Goal: Task Accomplishment & Management: Complete application form

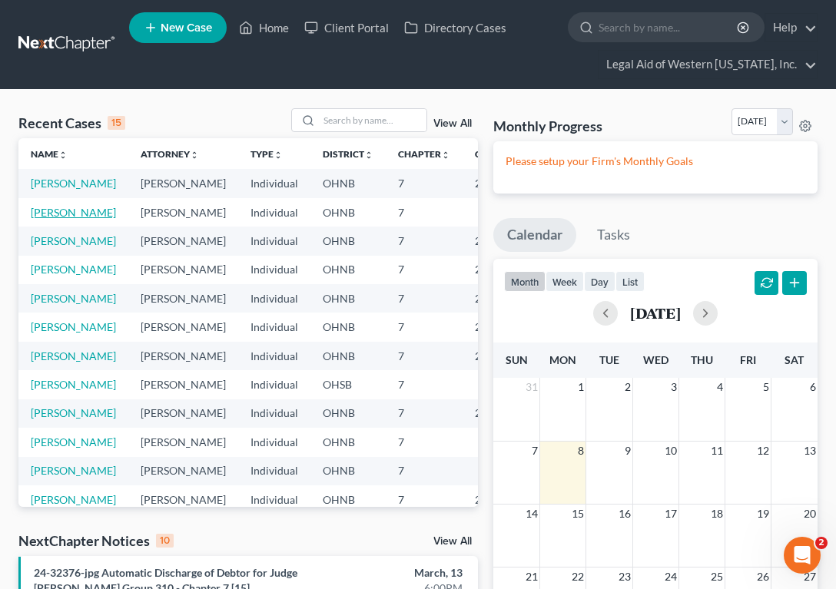
click at [42, 219] on link "[PERSON_NAME]" at bounding box center [73, 212] width 85 height 13
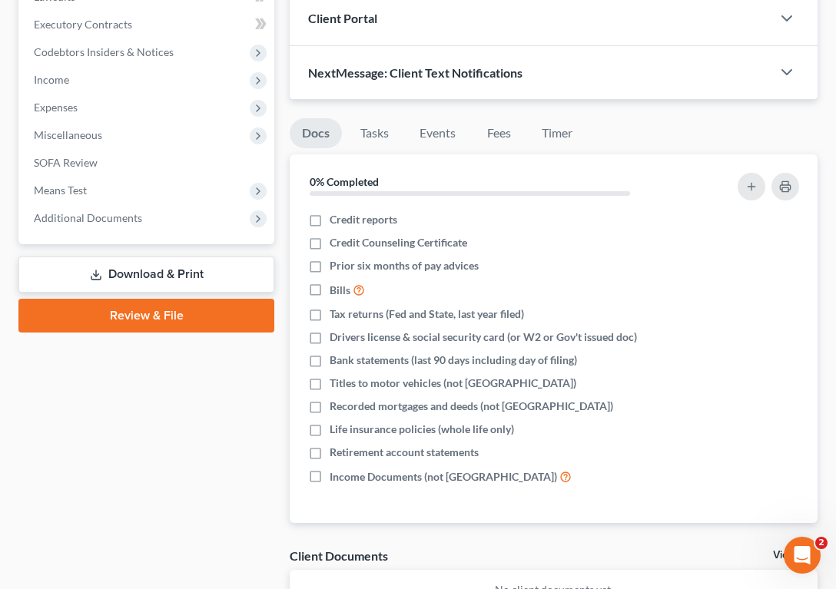
scroll to position [423, 0]
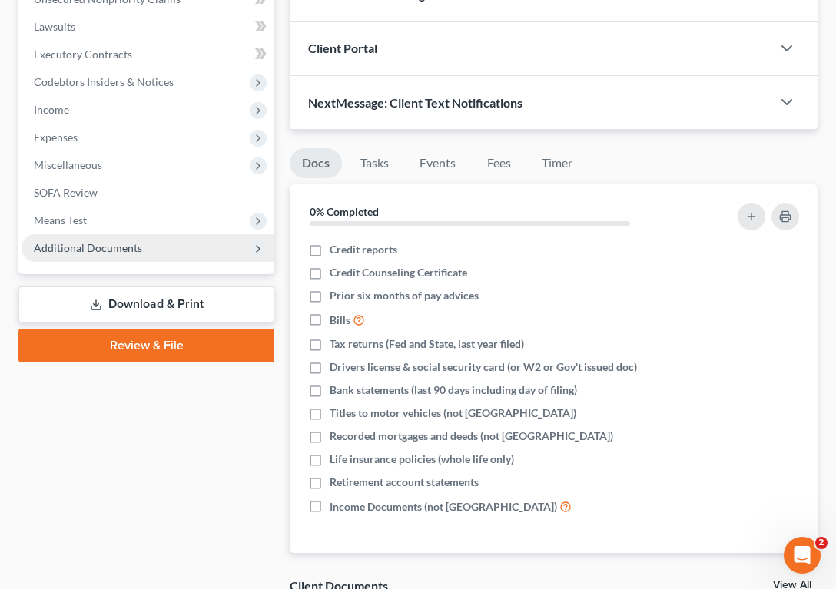
click at [179, 251] on span "Additional Documents" at bounding box center [148, 248] width 253 height 28
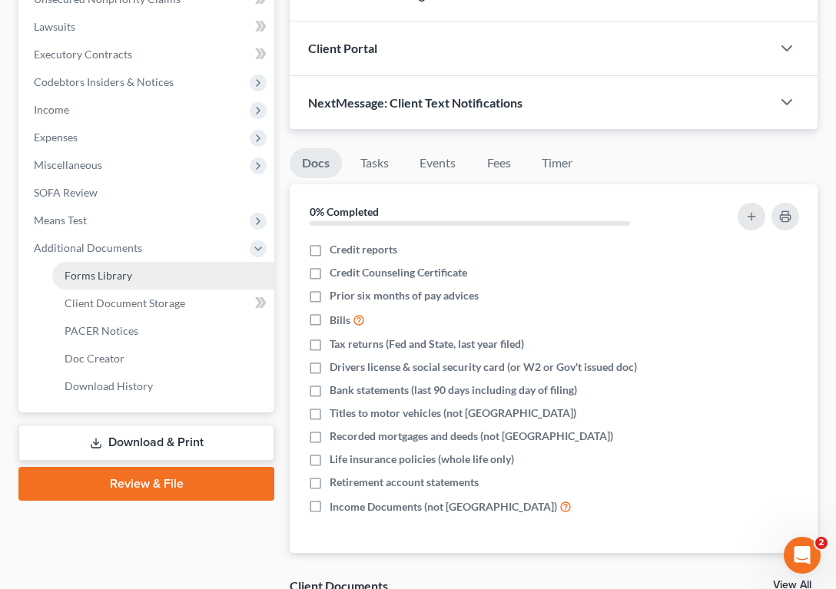
click at [163, 282] on link "Forms Library" at bounding box center [163, 276] width 222 height 28
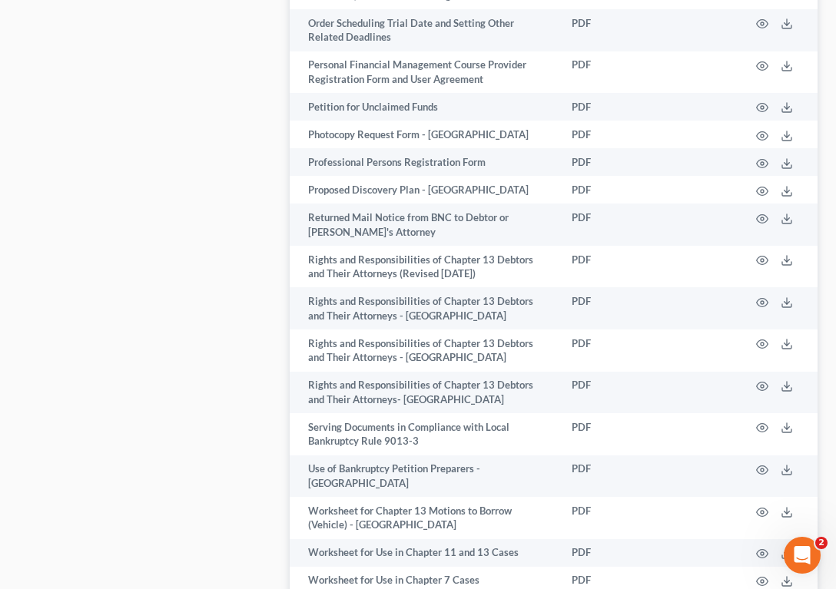
scroll to position [3083, 0]
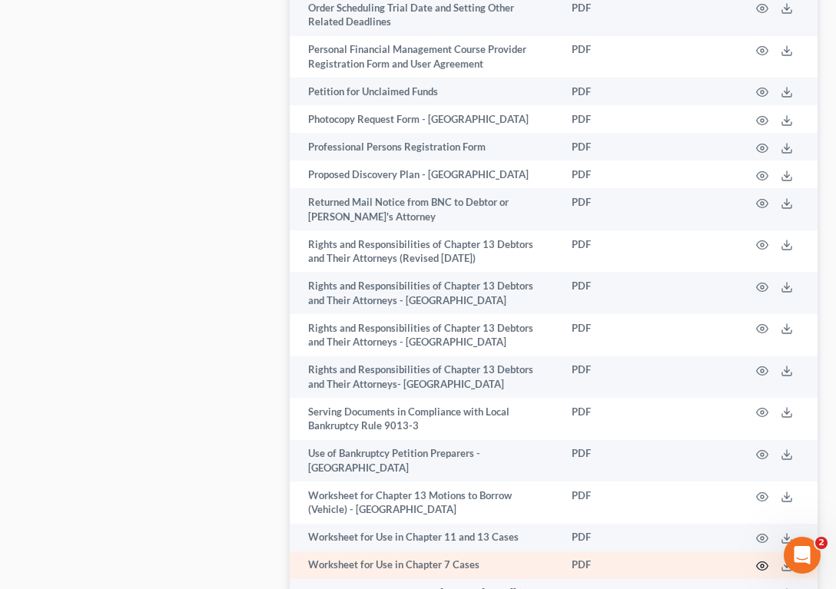
click at [763, 560] on icon "button" at bounding box center [762, 566] width 12 height 12
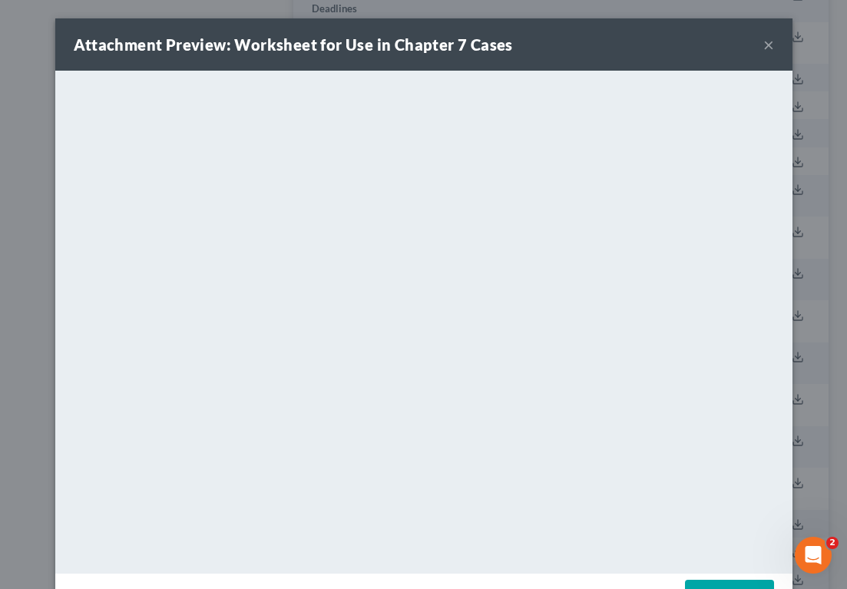
click at [764, 46] on button "×" at bounding box center [769, 44] width 11 height 18
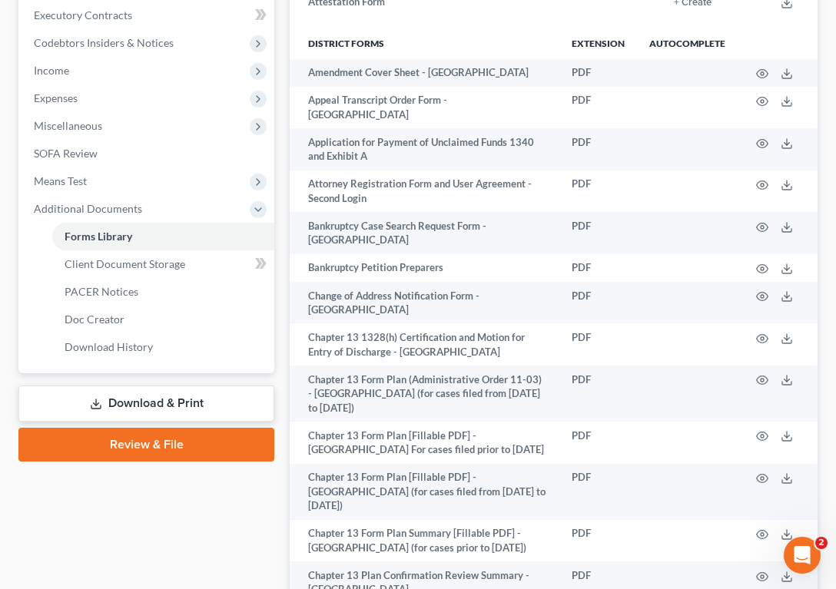
scroll to position [0, 0]
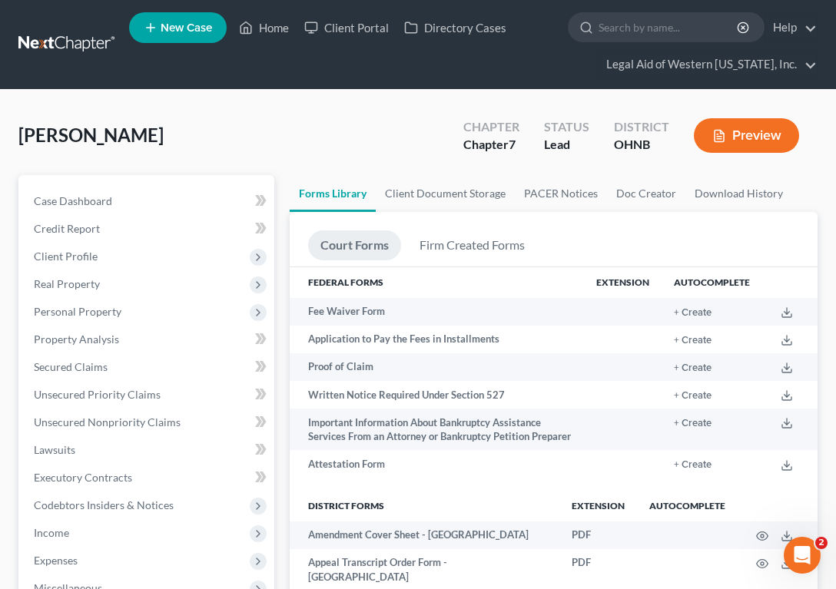
click at [309, 110] on div "[PERSON_NAME] Upgraded Chapter Chapter 7 Status Lead District OHNB Preview" at bounding box center [417, 141] width 799 height 67
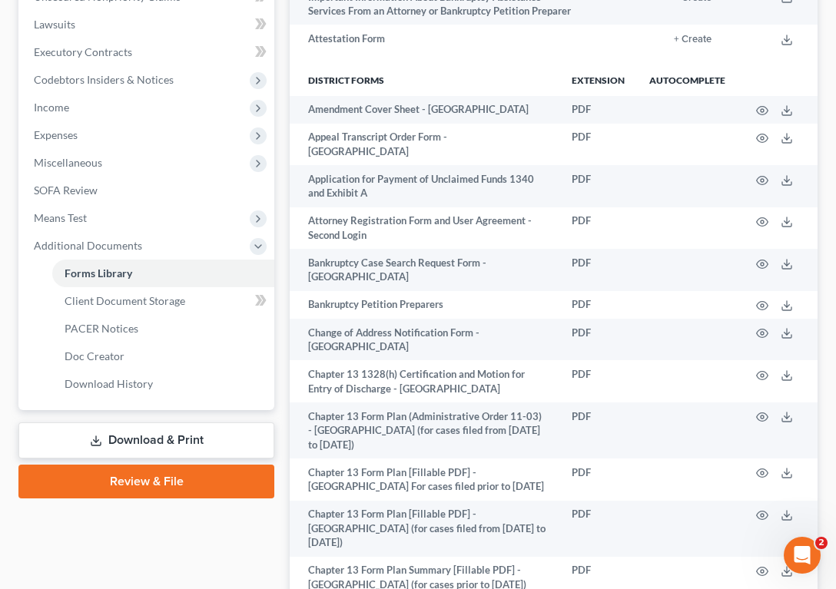
scroll to position [430, 0]
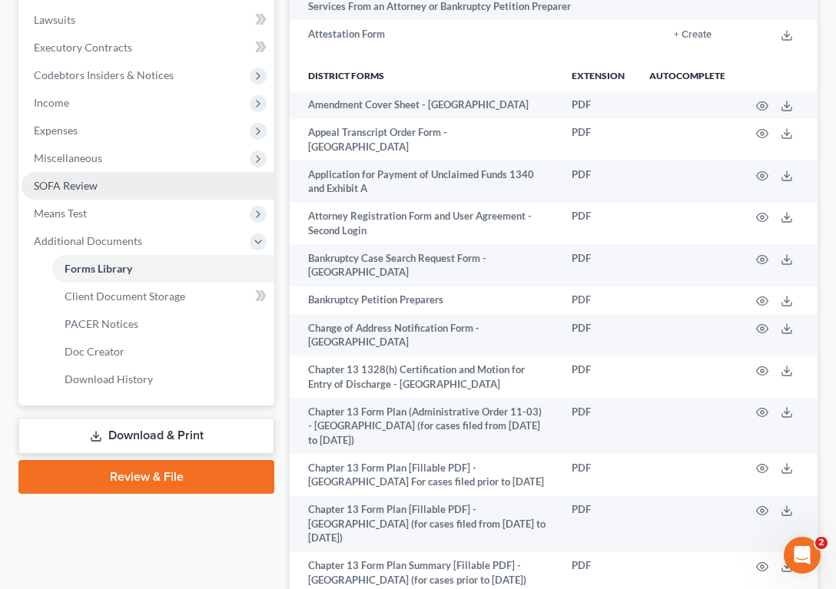
click at [62, 184] on span "SOFA Review" at bounding box center [66, 185] width 64 height 13
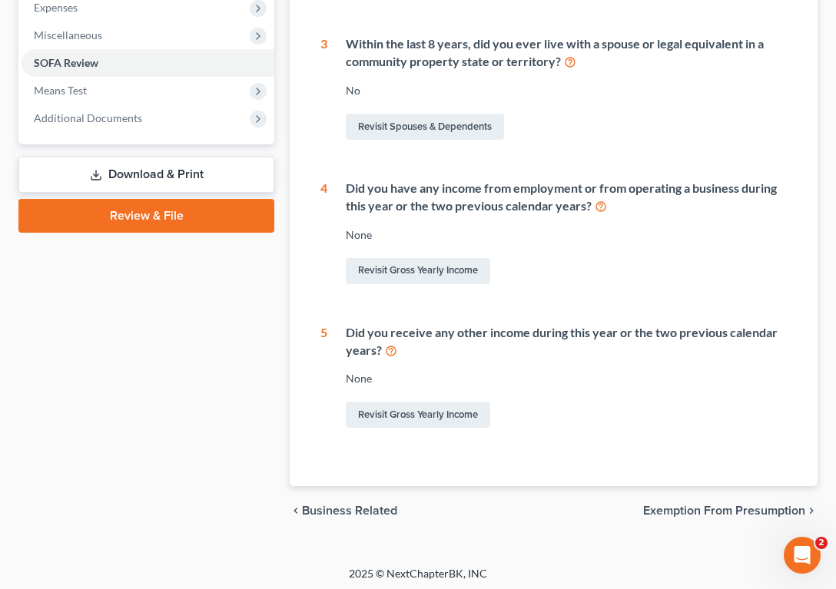
scroll to position [558, 0]
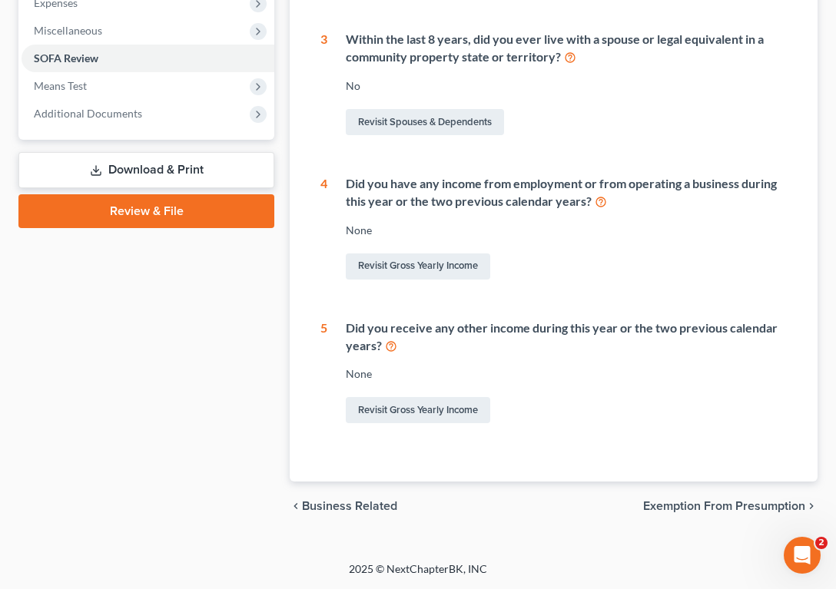
click at [688, 503] on span "Exemption from Presumption" at bounding box center [724, 506] width 162 height 12
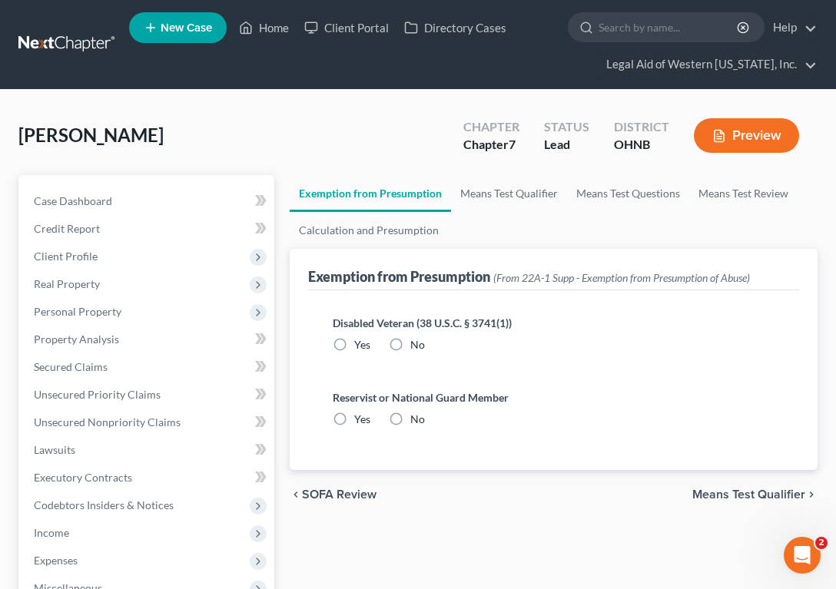
click at [410, 345] on label "No" at bounding box center [417, 344] width 15 height 15
click at [416, 345] on input "No" at bounding box center [421, 342] width 10 height 10
radio input "true"
click at [410, 415] on label "No" at bounding box center [417, 419] width 15 height 15
click at [416, 415] on input "No" at bounding box center [421, 417] width 10 height 10
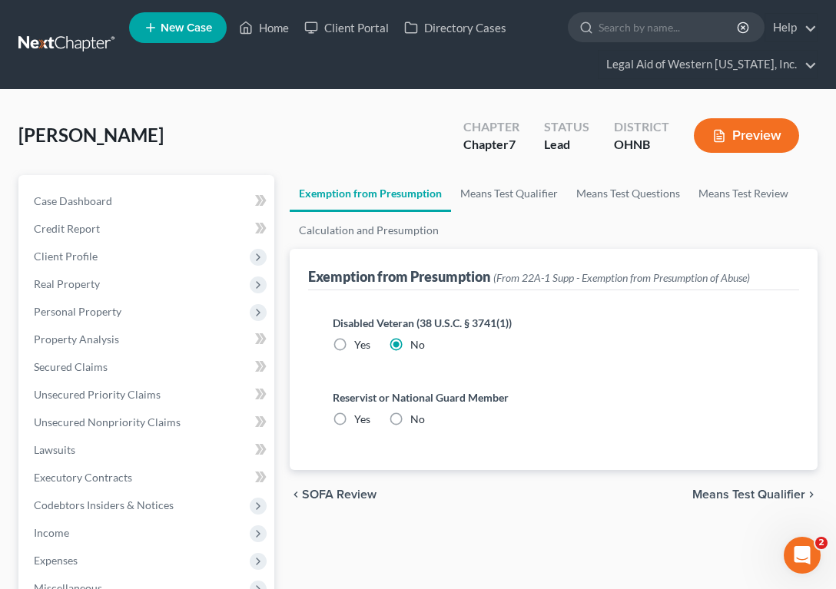
radio input "true"
click at [762, 493] on span "Means Test Qualifier" at bounding box center [748, 495] width 113 height 12
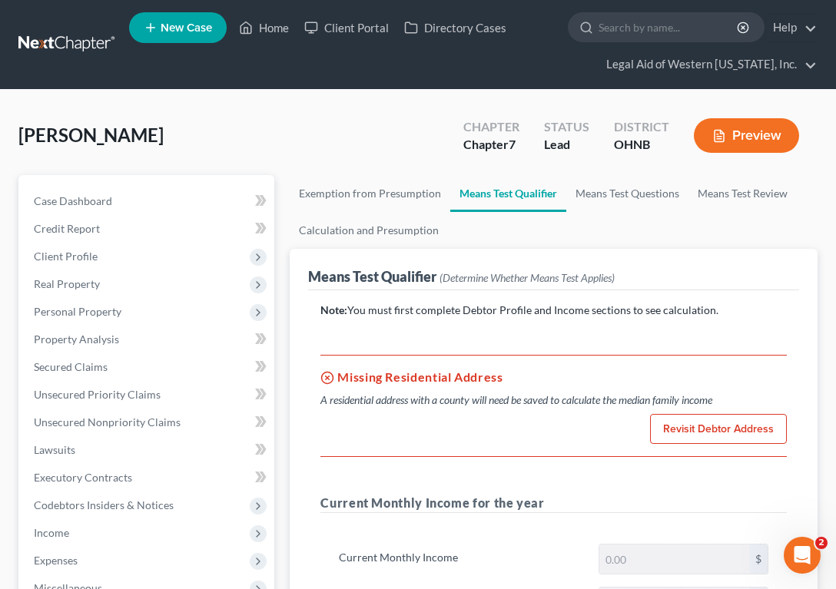
click at [317, 116] on div "[PERSON_NAME] Upgraded Chapter Chapter 7 Status Lead District OHNB Preview" at bounding box center [417, 141] width 799 height 67
click at [88, 268] on span "Client Profile" at bounding box center [148, 257] width 253 height 28
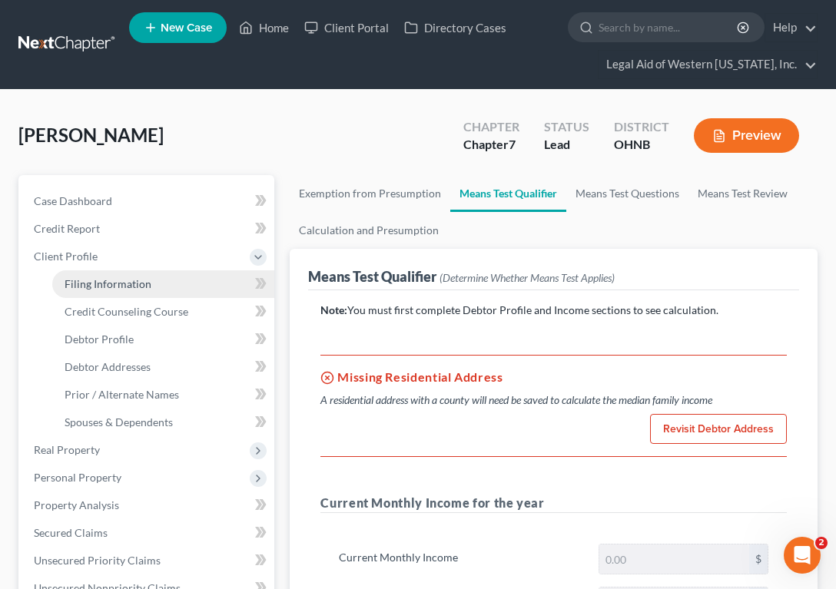
click at [92, 284] on span "Filing Information" at bounding box center [108, 283] width 87 height 13
select select "1"
select select "0"
select select "36"
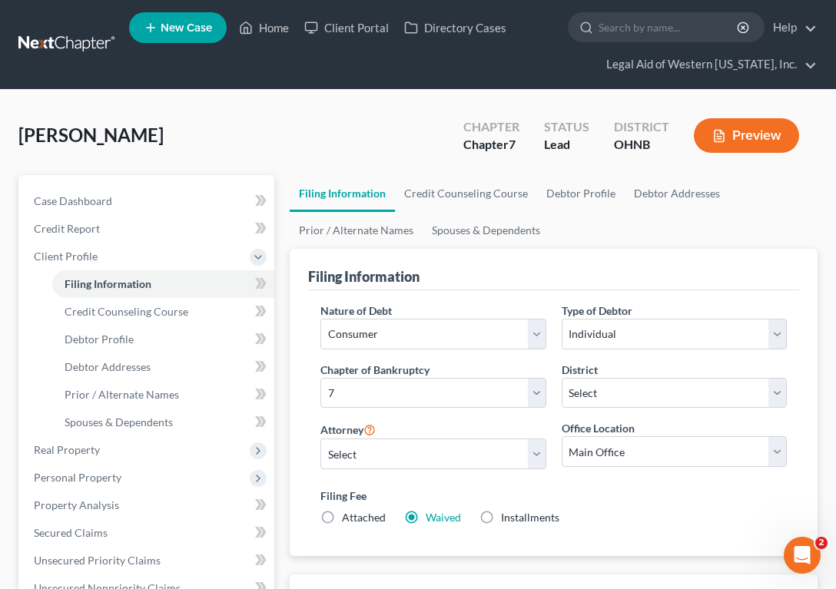
click at [596, 509] on div "Filing Fee Attached Waived Waived Installments Installments" at bounding box center [553, 507] width 466 height 38
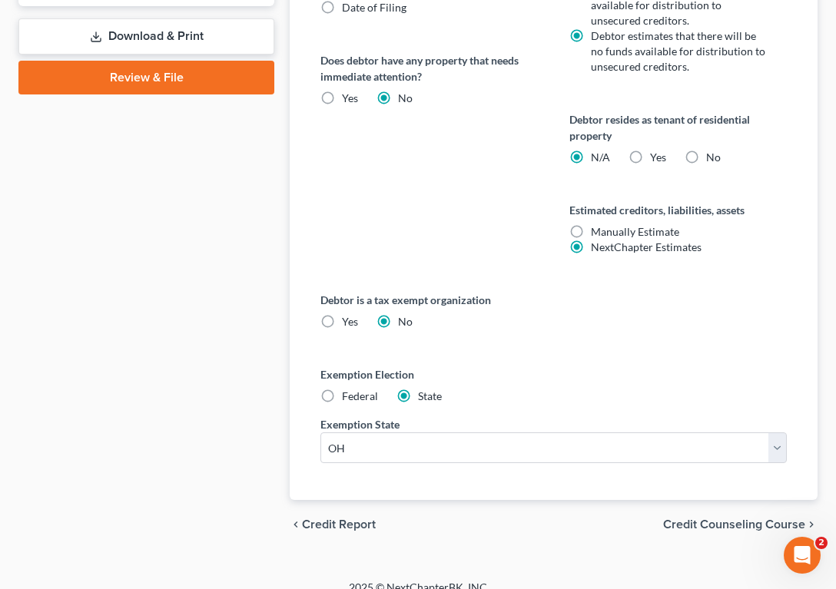
scroll to position [861, 0]
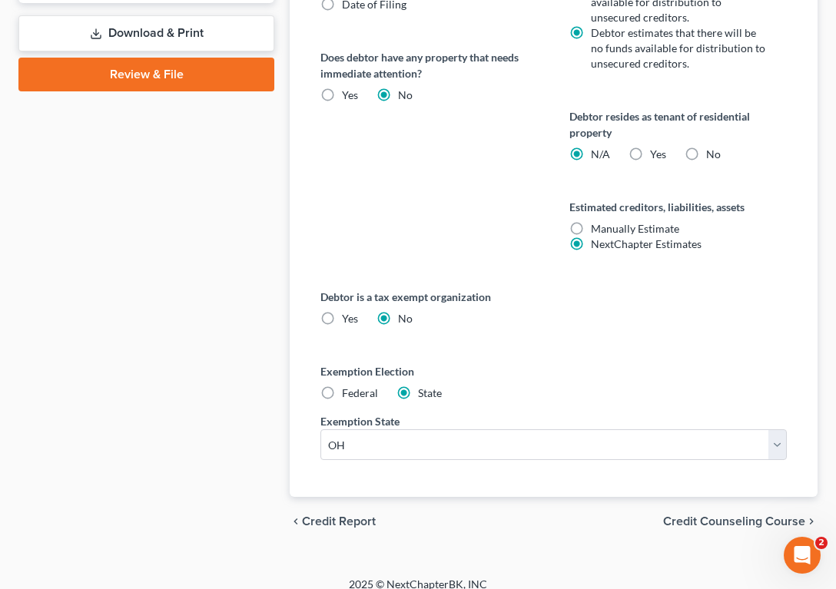
click at [713, 524] on span "Credit Counseling Course" at bounding box center [734, 522] width 142 height 12
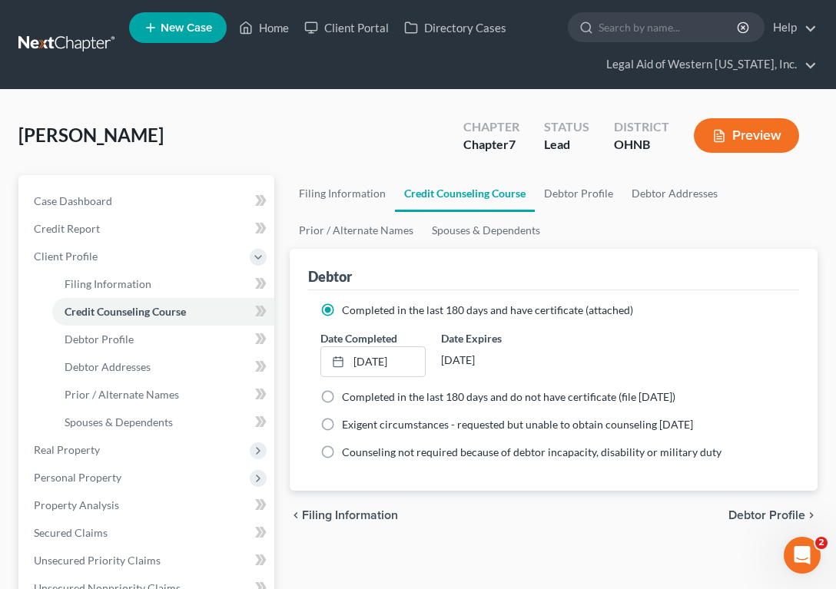
click at [751, 517] on span "Debtor Profile" at bounding box center [766, 515] width 77 height 12
select select "3"
select select "1"
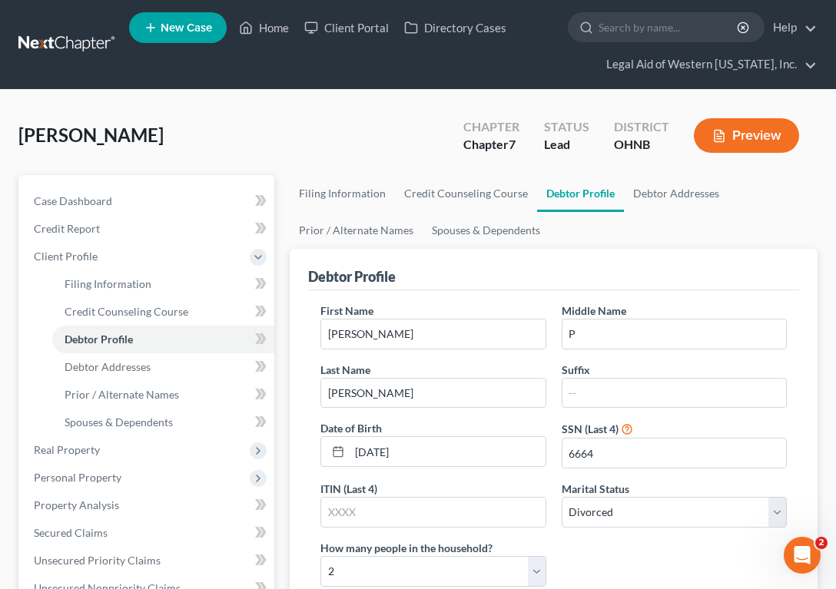
click at [814, 373] on div "Debtor Profile First Name [PERSON_NAME] Middle Name P Last Name [PERSON_NAME] S…" at bounding box center [554, 516] width 528 height 535
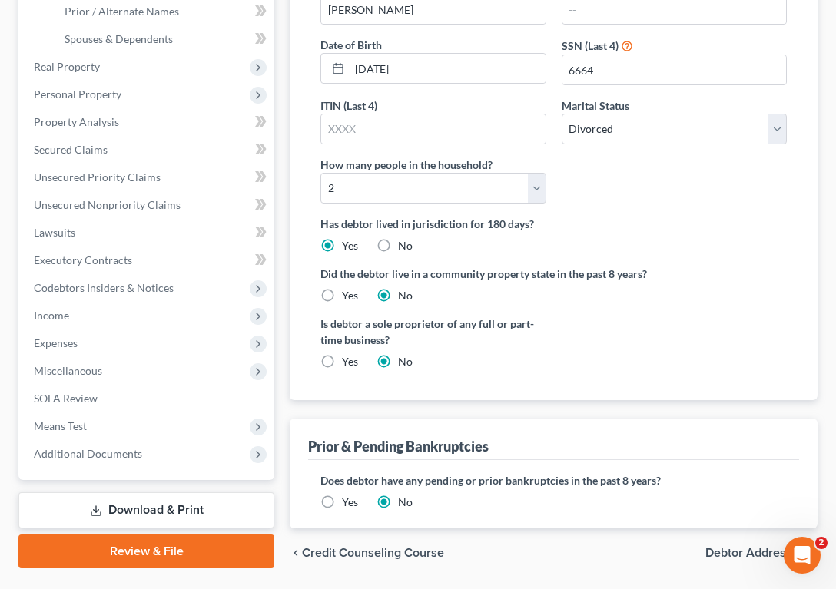
scroll to position [430, 0]
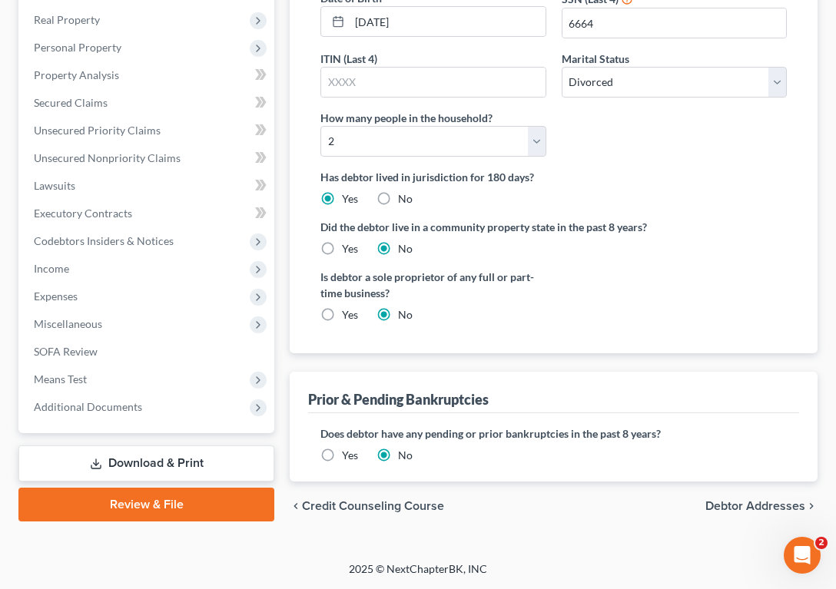
click at [759, 506] on span "Debtor Addresses" at bounding box center [755, 506] width 100 height 12
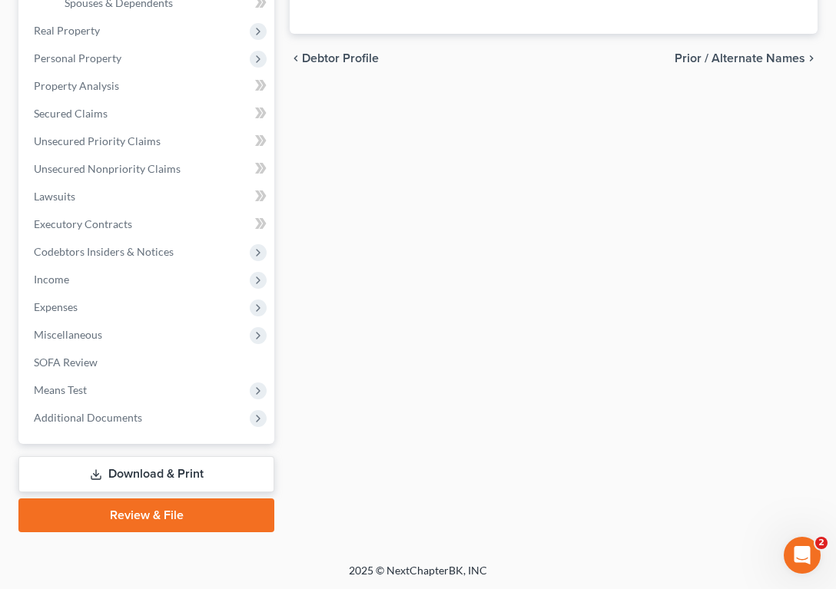
select select "0"
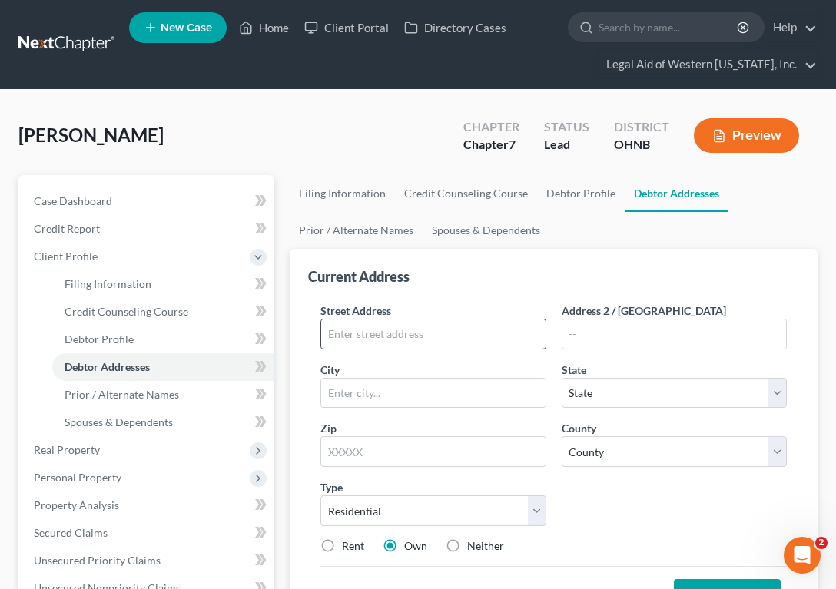
click at [475, 341] on input "text" at bounding box center [433, 334] width 224 height 29
type input "3623 [PERSON_NAME] Dr"
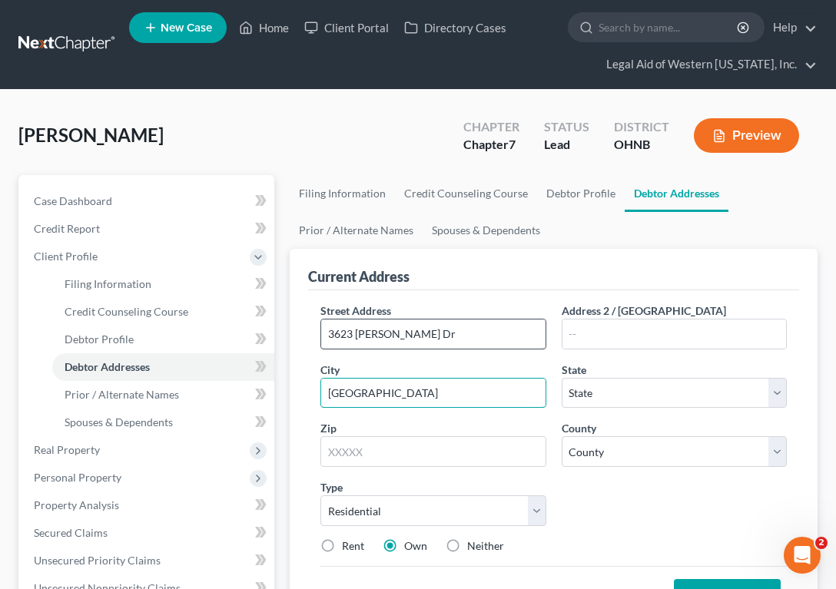
type input "[GEOGRAPHIC_DATA]"
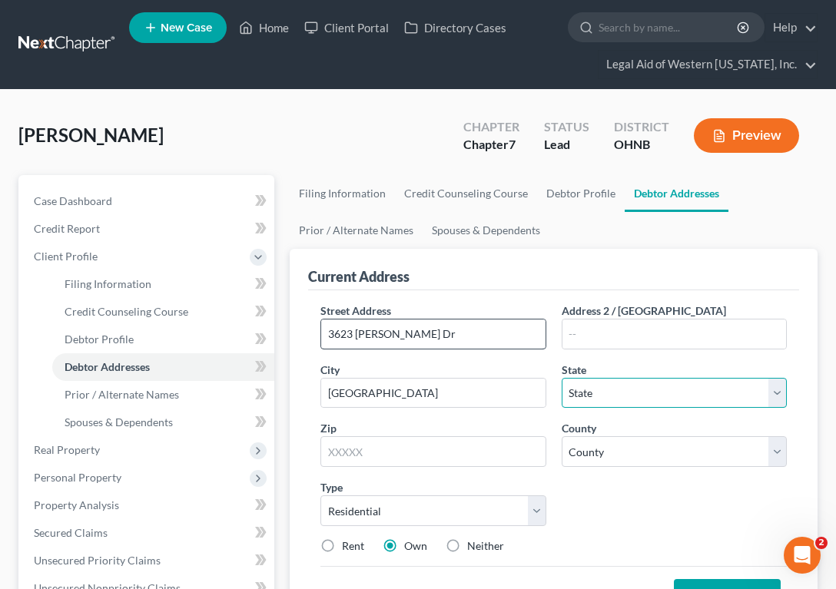
select select "36"
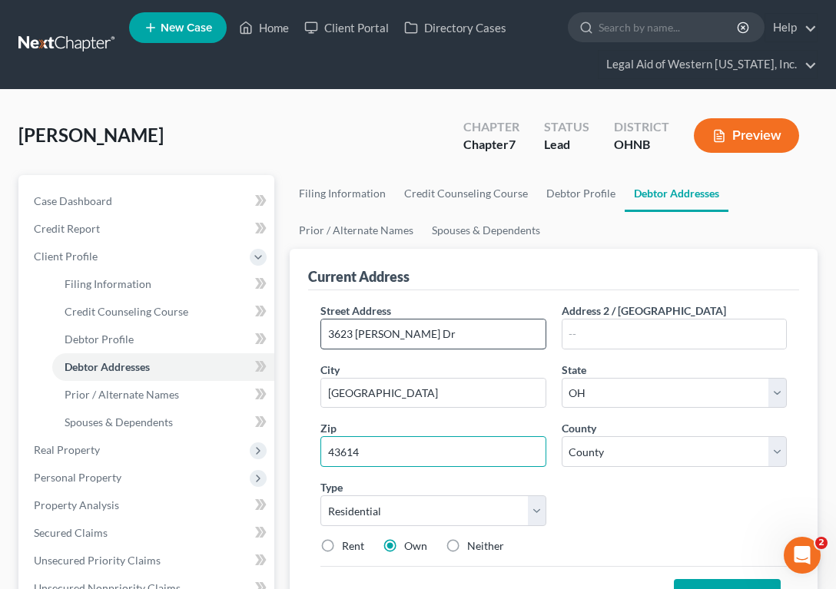
type input "43614"
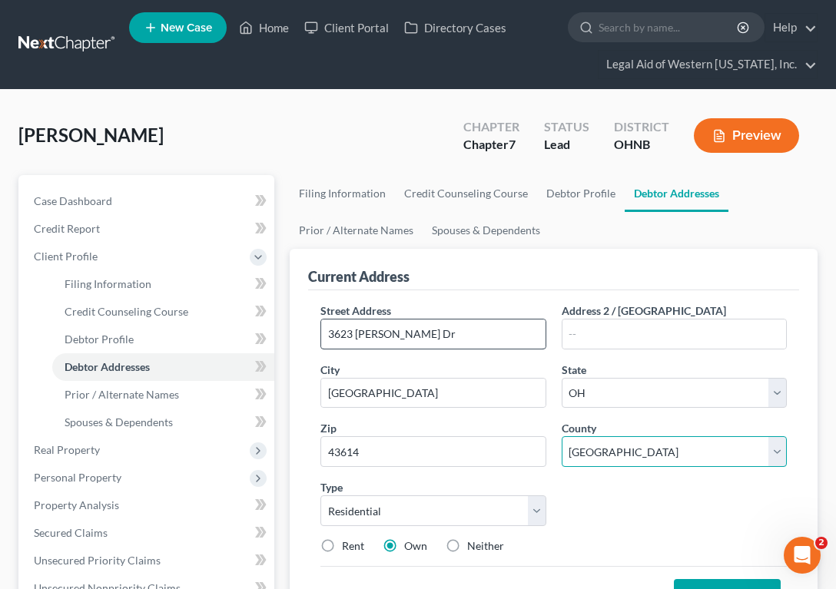
select select "47"
click at [467, 548] on label "Neither" at bounding box center [485, 546] width 37 height 15
click at [473, 548] on input "Neither" at bounding box center [478, 544] width 10 height 10
radio input "true"
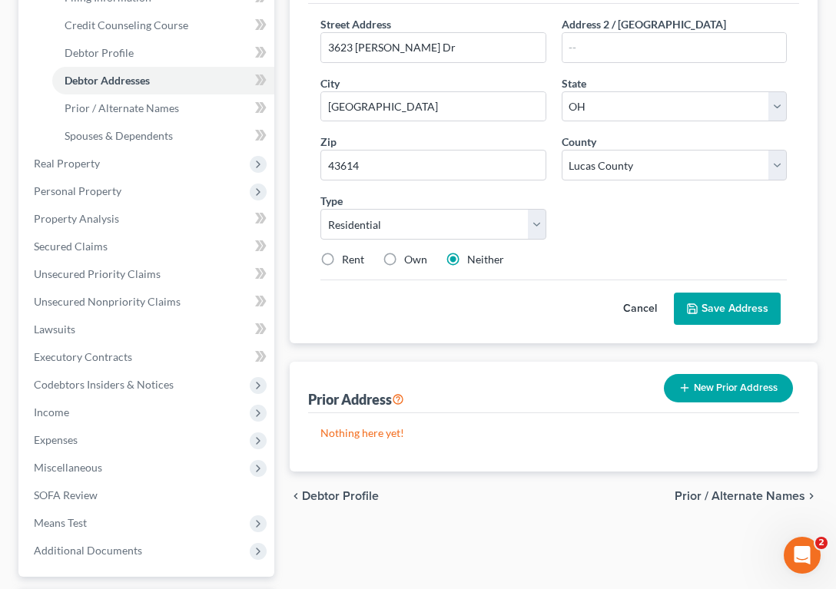
click at [725, 310] on button "Save Address" at bounding box center [727, 309] width 107 height 32
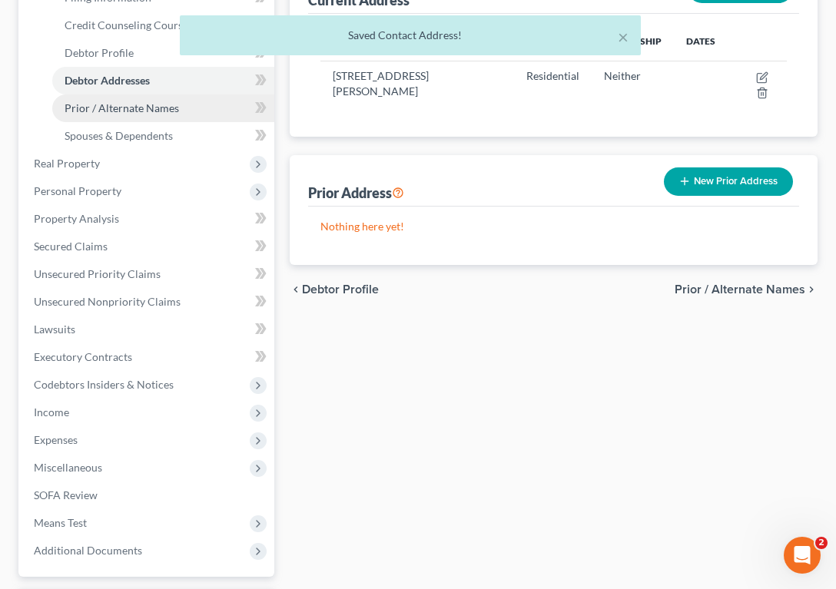
click at [163, 108] on span "Prior / Alternate Names" at bounding box center [122, 107] width 114 height 13
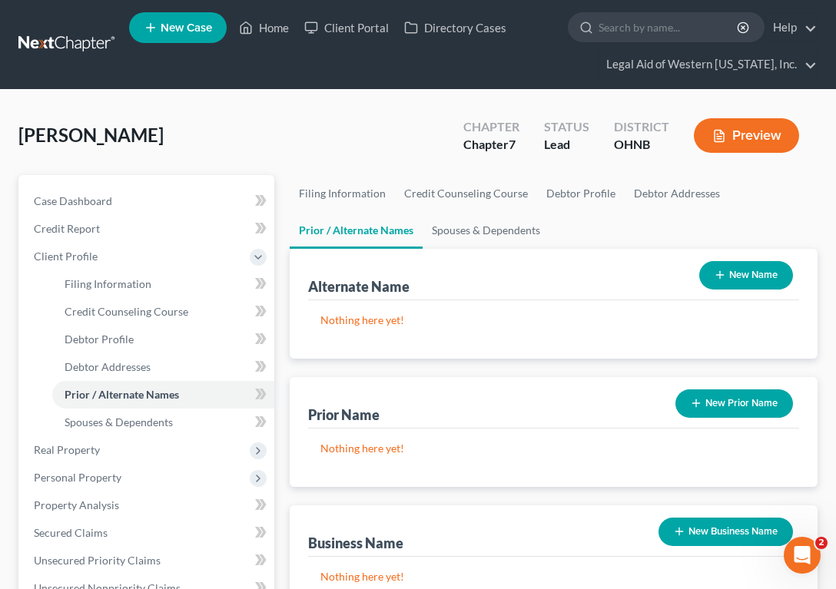
click at [710, 273] on button "New Name" at bounding box center [746, 275] width 94 height 28
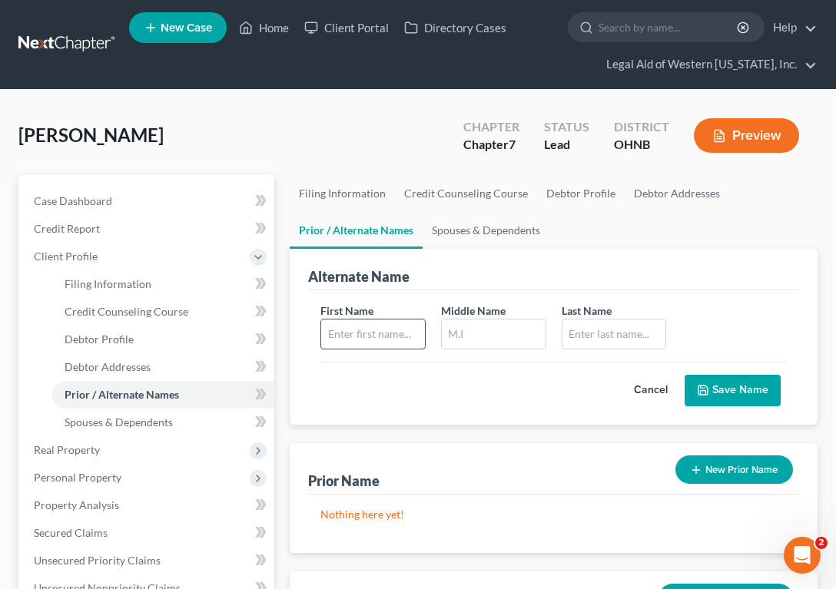
click at [393, 337] on input "text" at bounding box center [373, 334] width 104 height 29
type input "[PERSON_NAME]"
type input "P"
type input "[PERSON_NAME]"
click at [734, 393] on button "Save Name" at bounding box center [733, 391] width 96 height 32
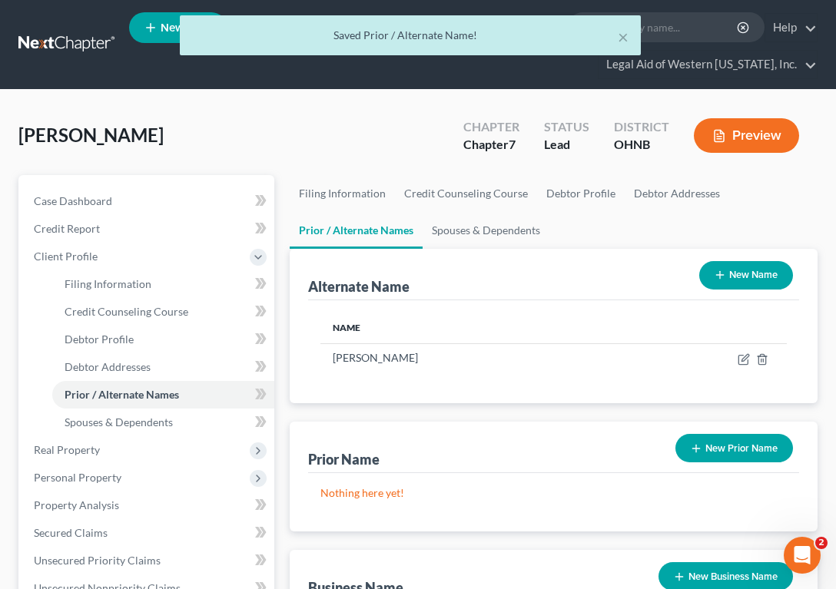
click at [735, 280] on button "New Name" at bounding box center [746, 275] width 94 height 28
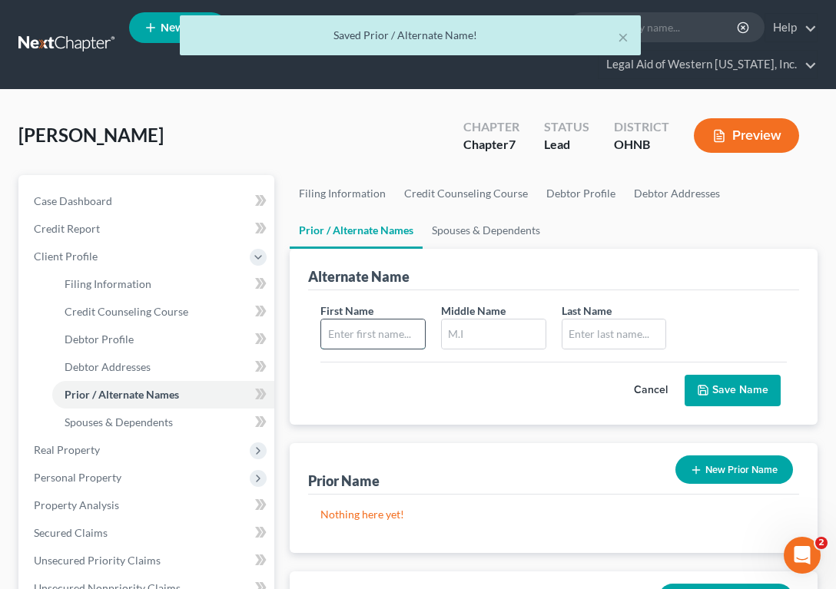
click at [347, 333] on input "text" at bounding box center [373, 334] width 104 height 29
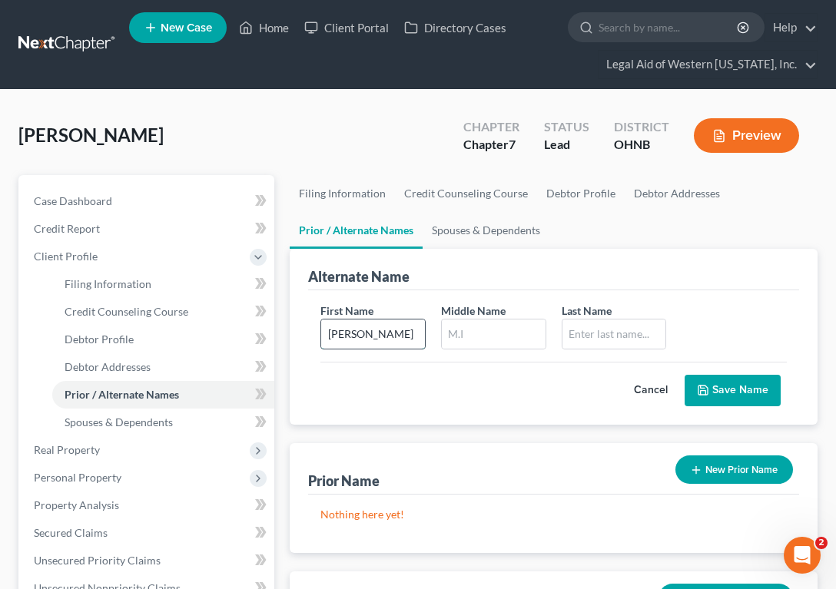
type input "[PERSON_NAME]"
type input "P"
type input "Hill"
click at [744, 386] on button "Save Name" at bounding box center [733, 391] width 96 height 32
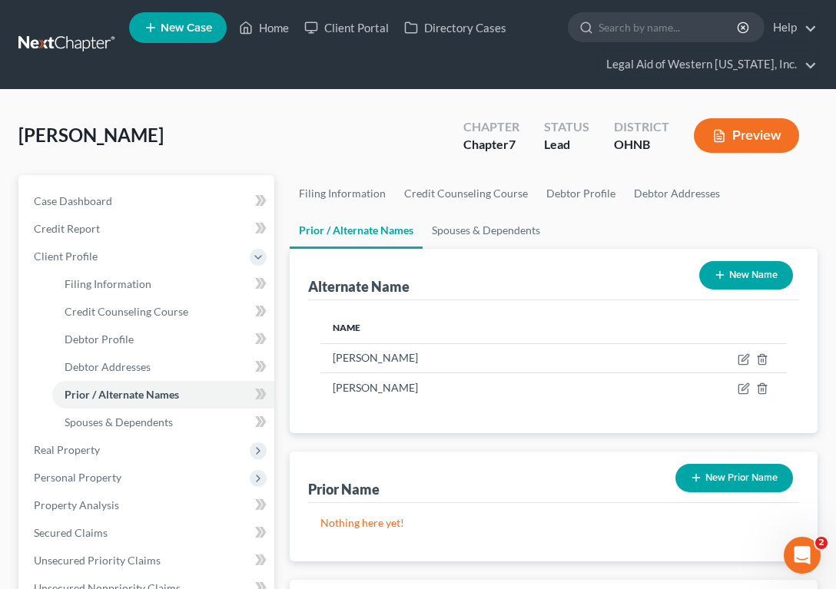
click at [742, 264] on button "New Name" at bounding box center [746, 275] width 94 height 28
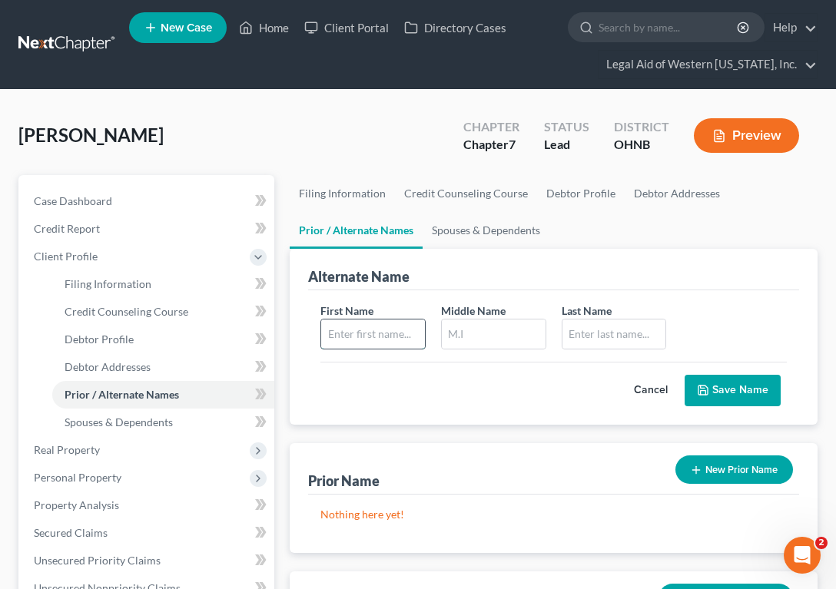
click at [383, 338] on input "text" at bounding box center [373, 334] width 104 height 29
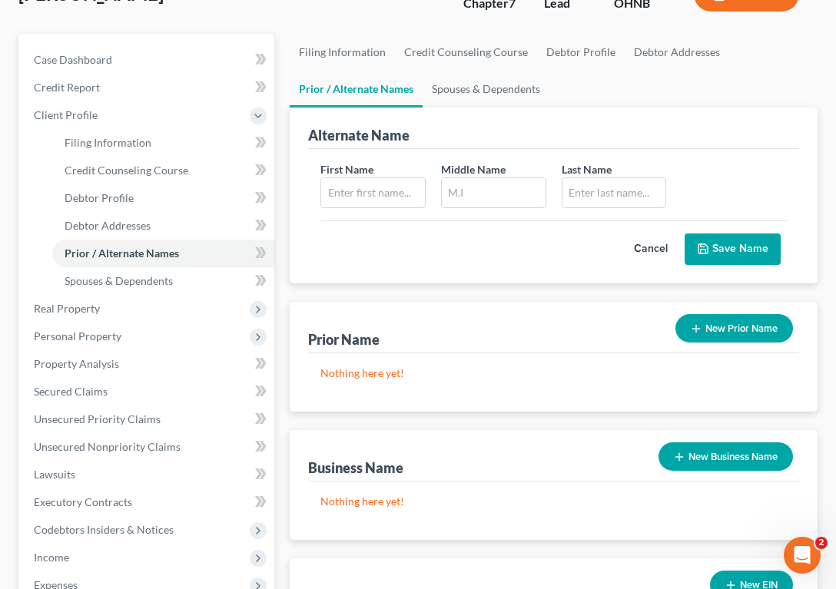
click at [723, 319] on button "New Prior Name" at bounding box center [734, 328] width 118 height 28
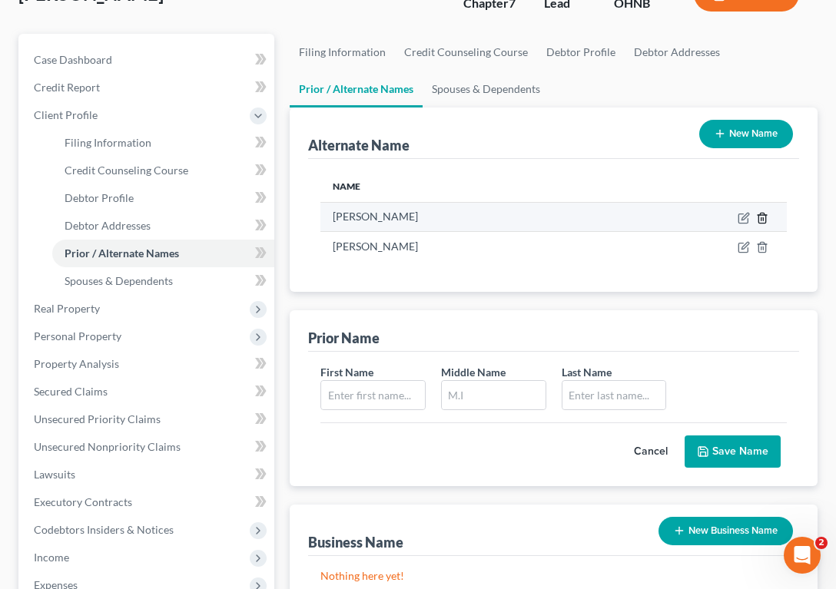
click at [761, 218] on line at bounding box center [761, 218] width 0 height 3
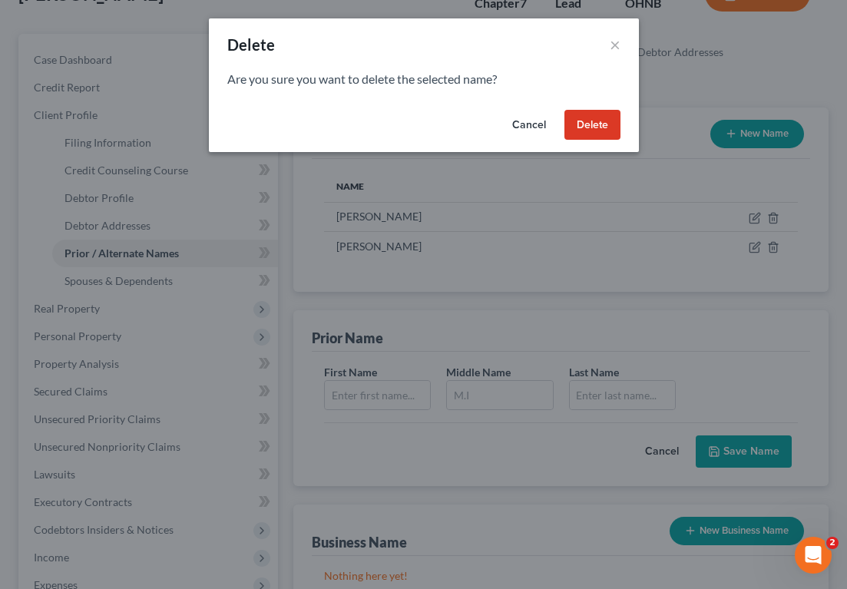
click at [589, 120] on button "Delete" at bounding box center [593, 125] width 56 height 31
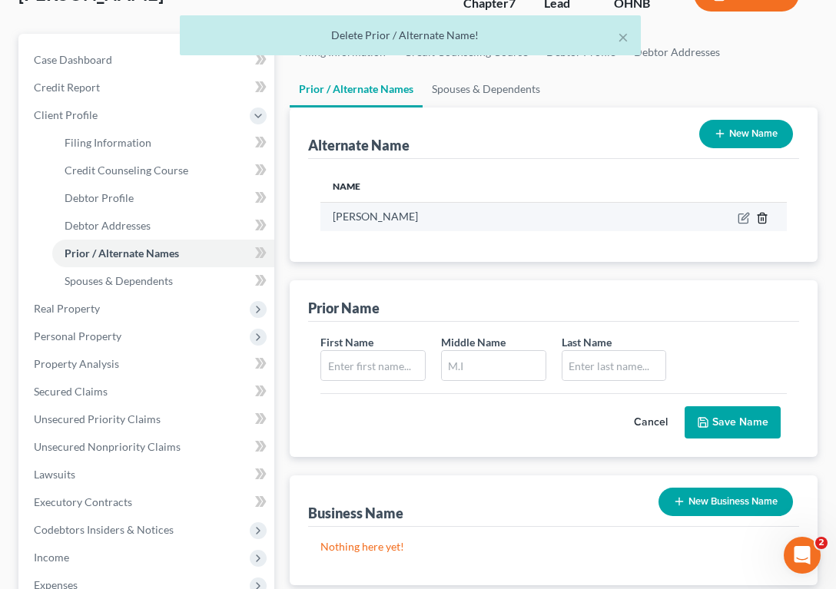
click at [765, 217] on icon at bounding box center [761, 218] width 7 height 10
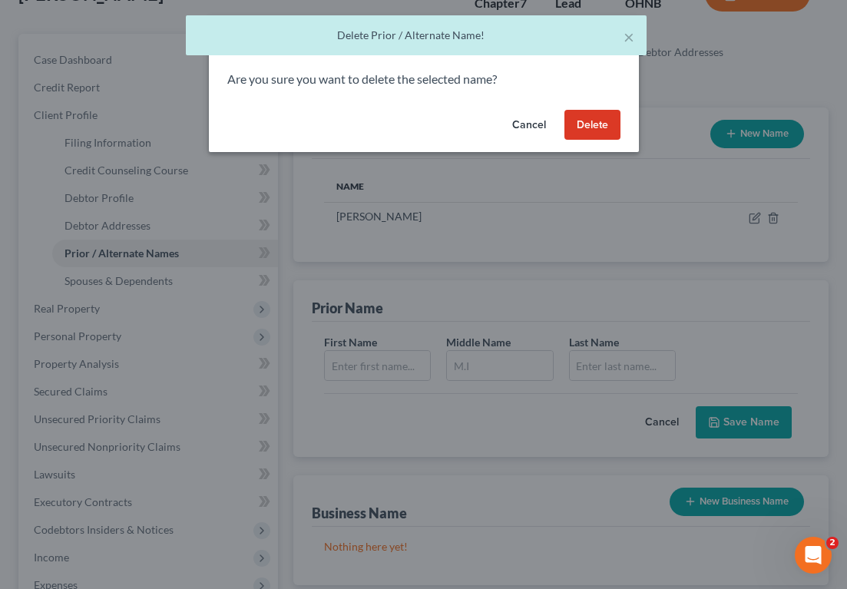
click at [612, 122] on button "Delete" at bounding box center [593, 125] width 56 height 31
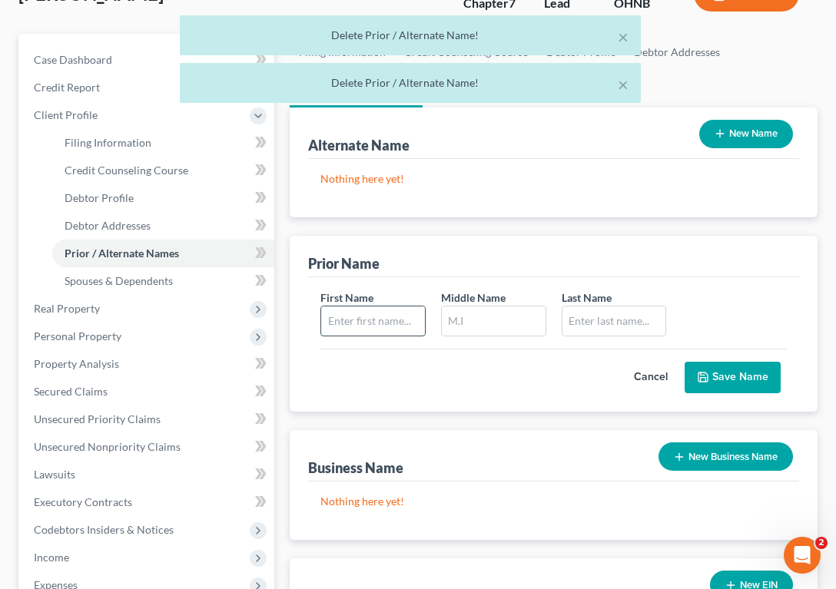
click at [373, 316] on input "text" at bounding box center [373, 321] width 104 height 29
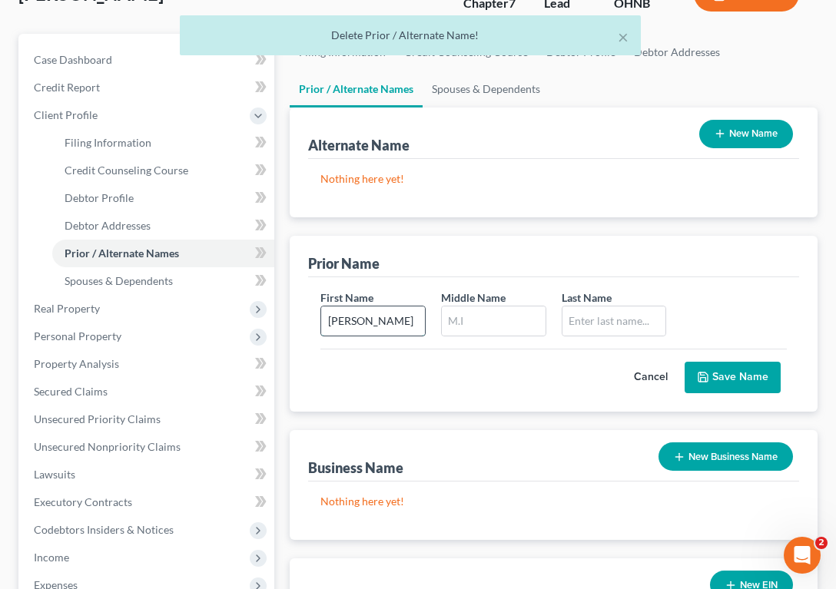
type input "[PERSON_NAME]"
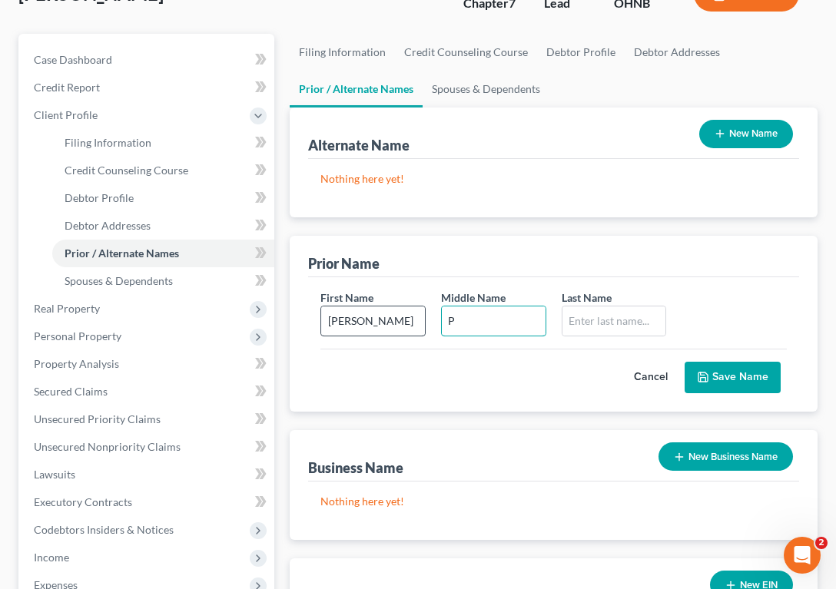
type input "P"
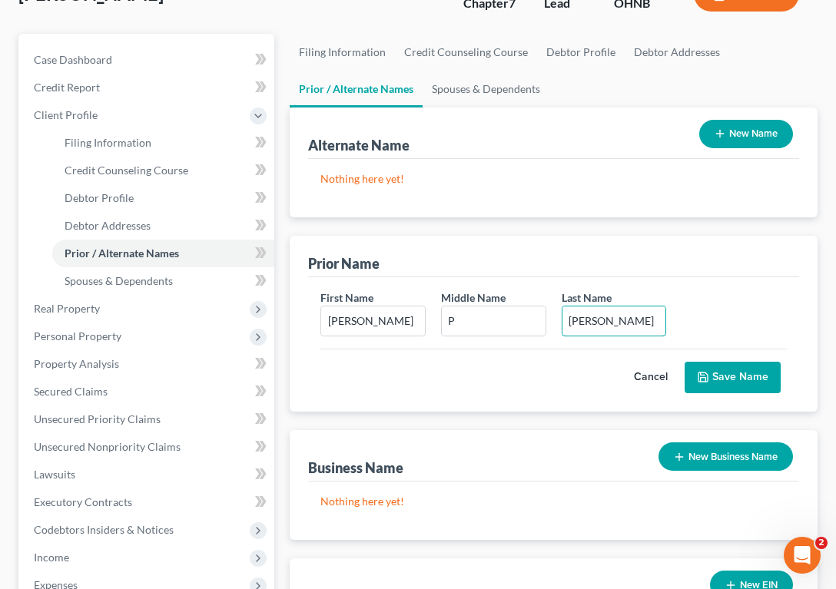
type input "[PERSON_NAME]"
click at [746, 389] on button "Save Name" at bounding box center [733, 378] width 96 height 32
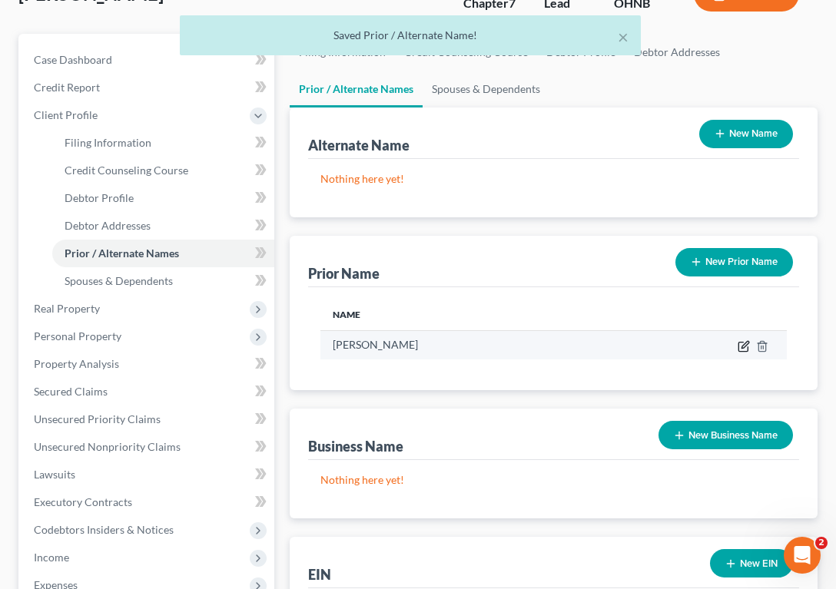
click at [745, 342] on icon "button" at bounding box center [744, 346] width 12 height 12
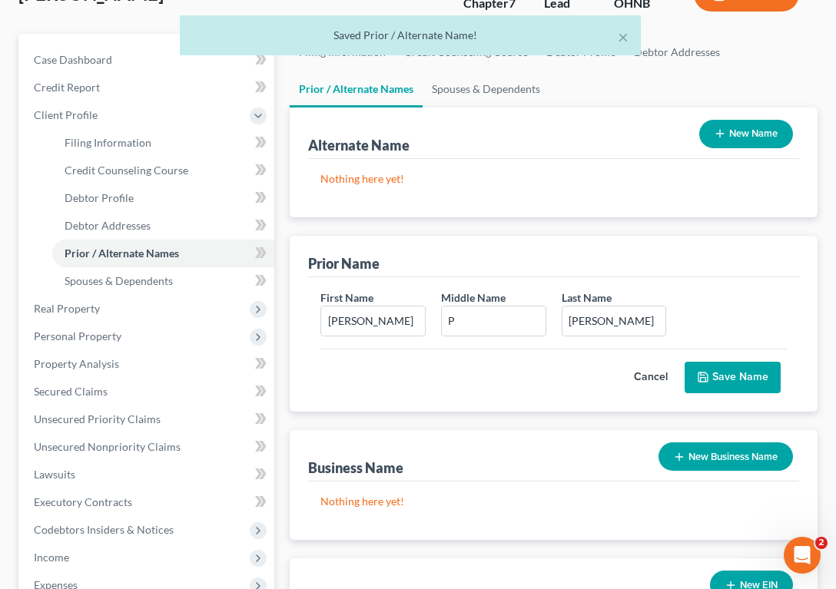
click at [733, 386] on button "Save Name" at bounding box center [733, 378] width 96 height 32
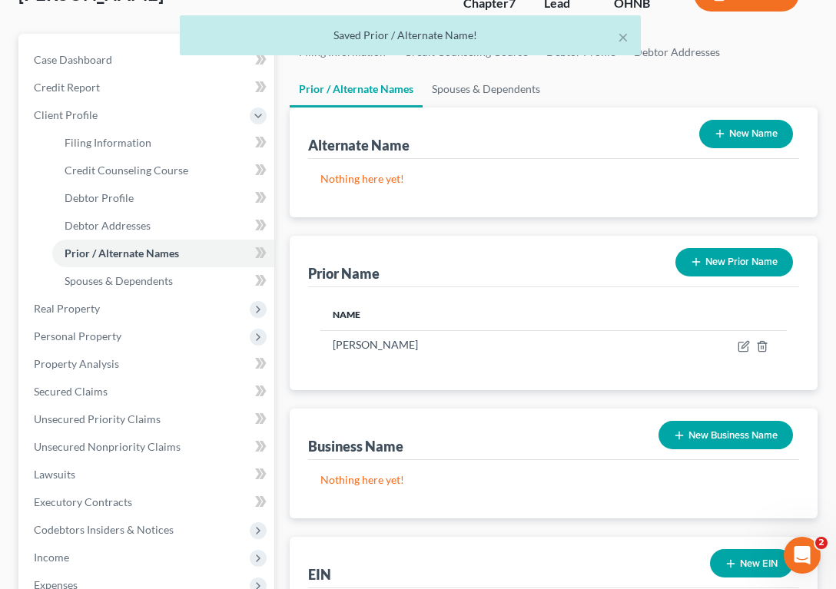
click at [727, 264] on button "New Prior Name" at bounding box center [734, 262] width 118 height 28
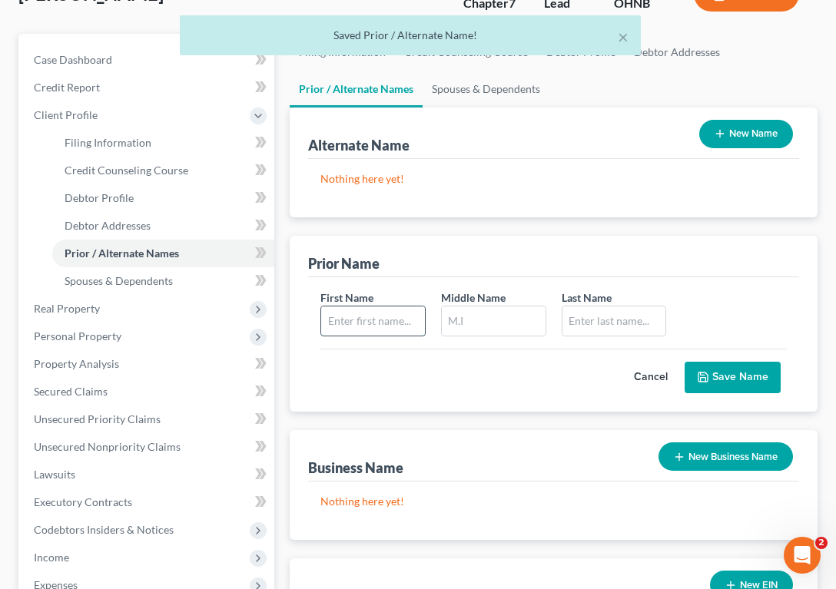
click at [366, 318] on input "text" at bounding box center [373, 321] width 104 height 29
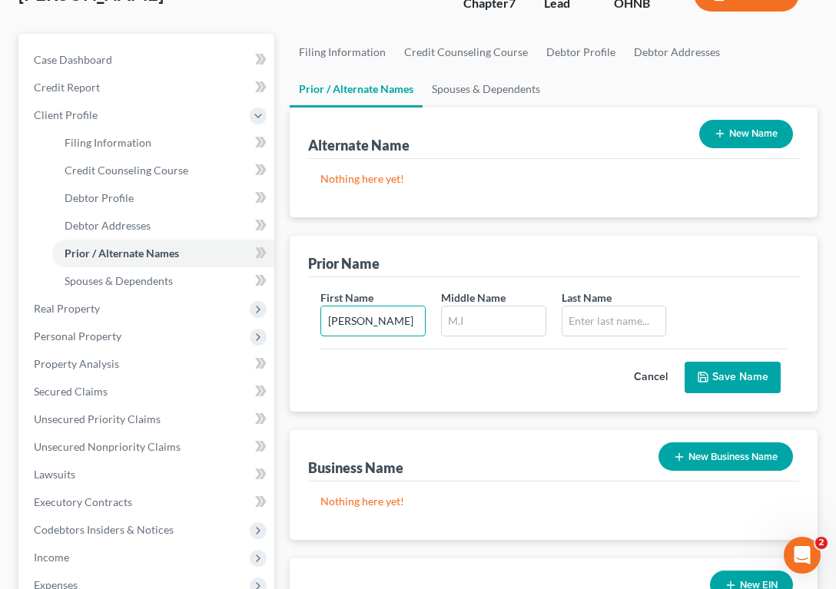
type input "[PERSON_NAME]"
type input "P"
type input "[PERSON_NAME]"
click at [731, 376] on button "Save Name" at bounding box center [733, 378] width 96 height 32
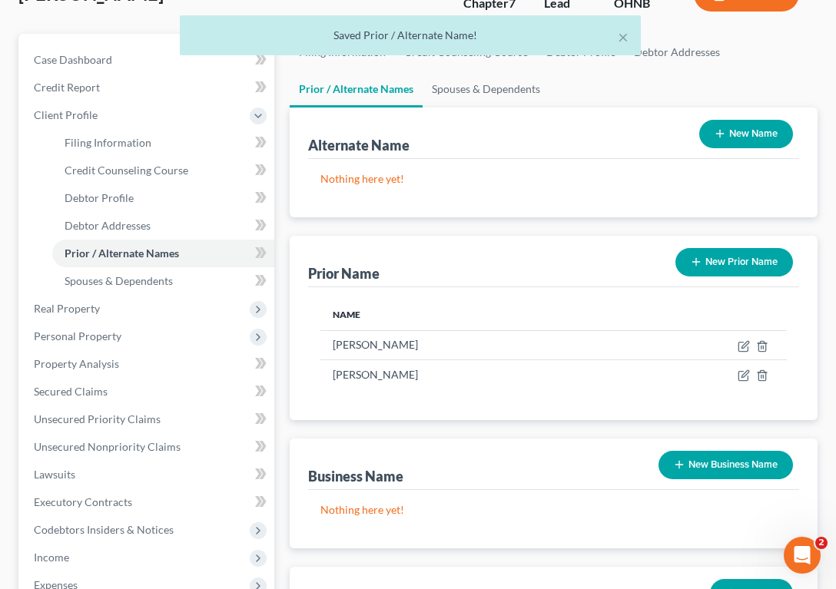
click at [724, 264] on button "New Prior Name" at bounding box center [734, 262] width 118 height 28
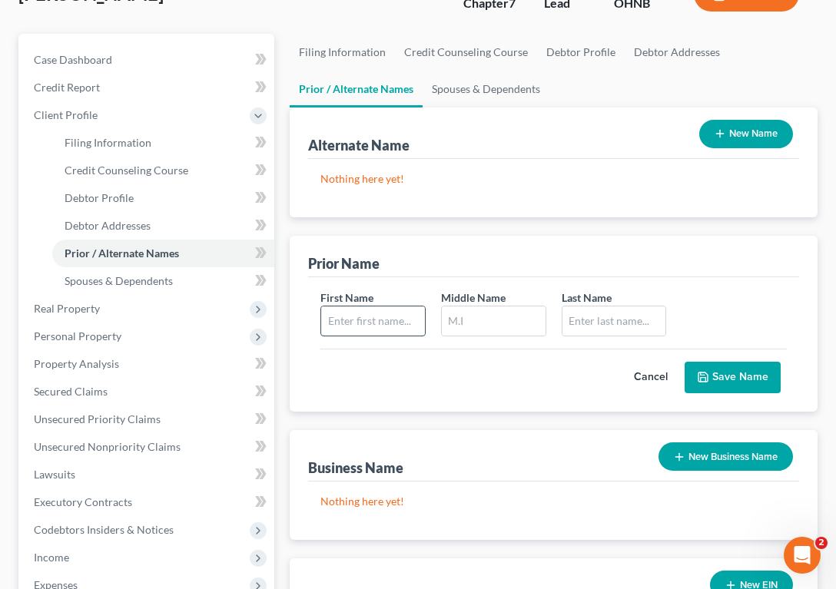
click at [385, 323] on input "text" at bounding box center [373, 321] width 104 height 29
type input "[PERSON_NAME]"
type input "p"
type input "P"
type input "Hill"
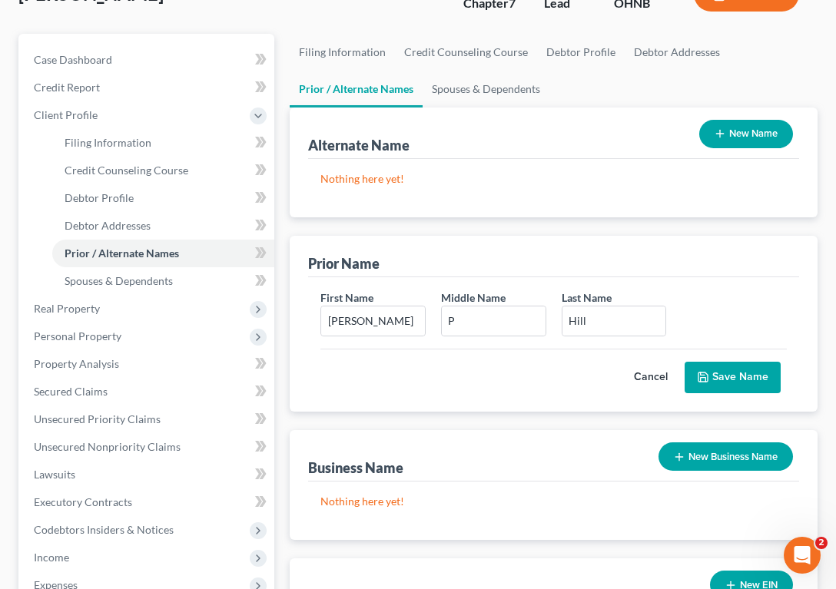
click at [735, 379] on button "Save Name" at bounding box center [733, 378] width 96 height 32
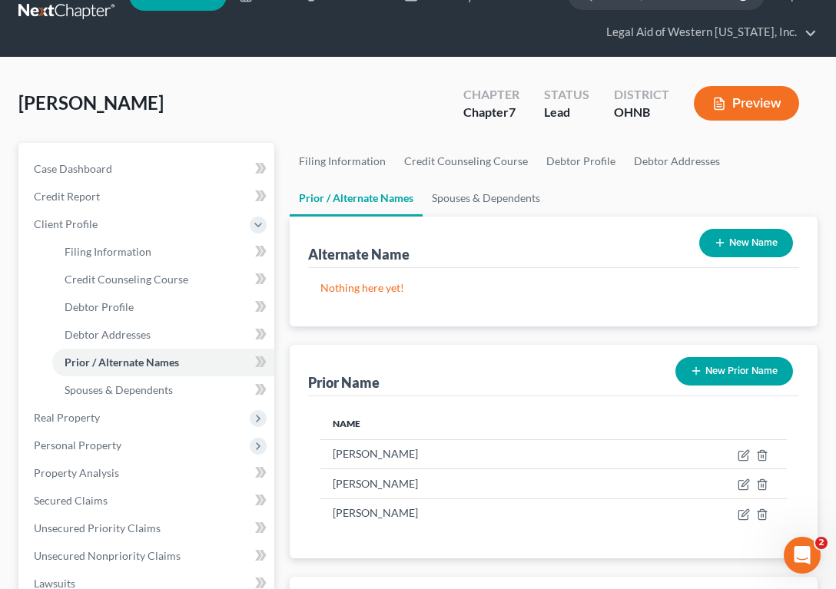
scroll to position [0, 0]
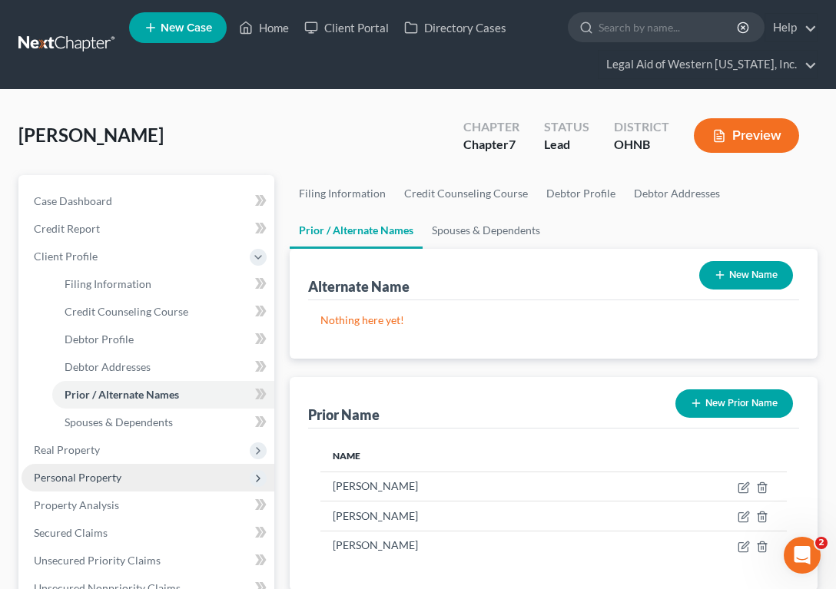
click at [124, 475] on span "Personal Property" at bounding box center [148, 478] width 253 height 28
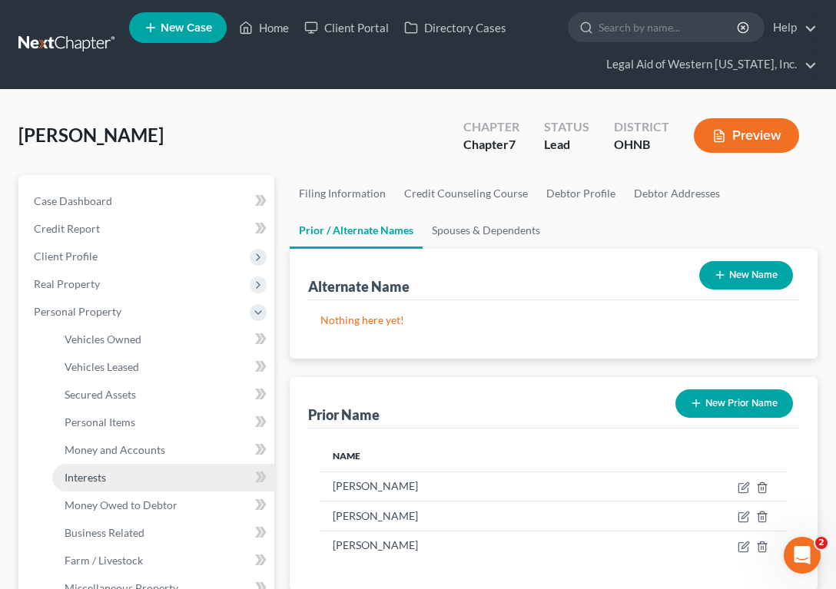
click at [129, 475] on link "Interests" at bounding box center [163, 478] width 222 height 28
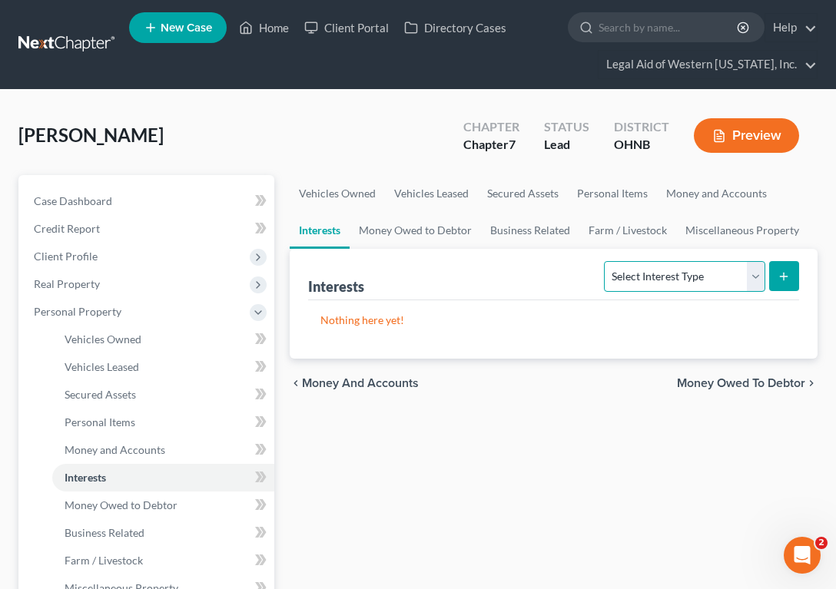
click at [623, 280] on select "Select Interest Type 401K Annuity Bond Education IRA Government Bond Government…" at bounding box center [684, 276] width 161 height 31
select select "401k"
click at [29, 473] on ul "Vehicles Owned Vehicles Leased Machinery and Vehicles Office Related" at bounding box center [148, 464] width 253 height 277
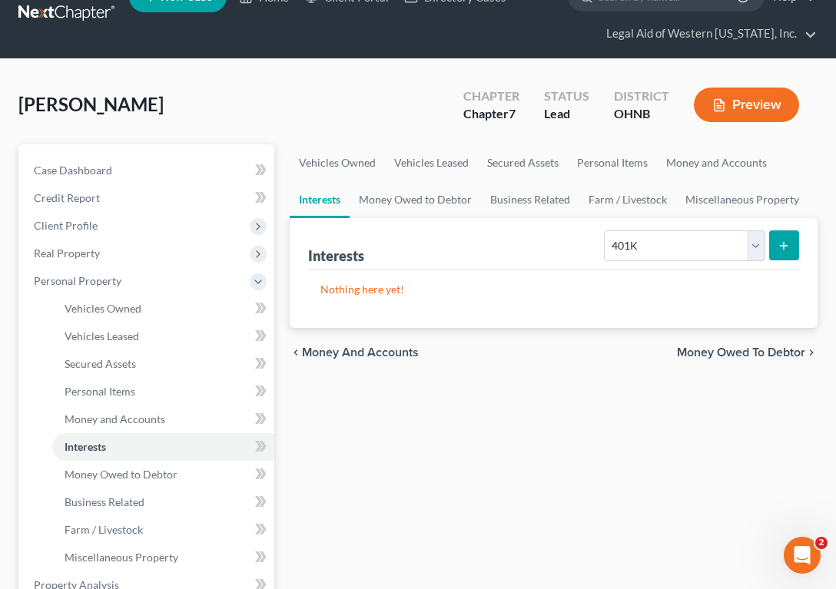
scroll to position [123, 0]
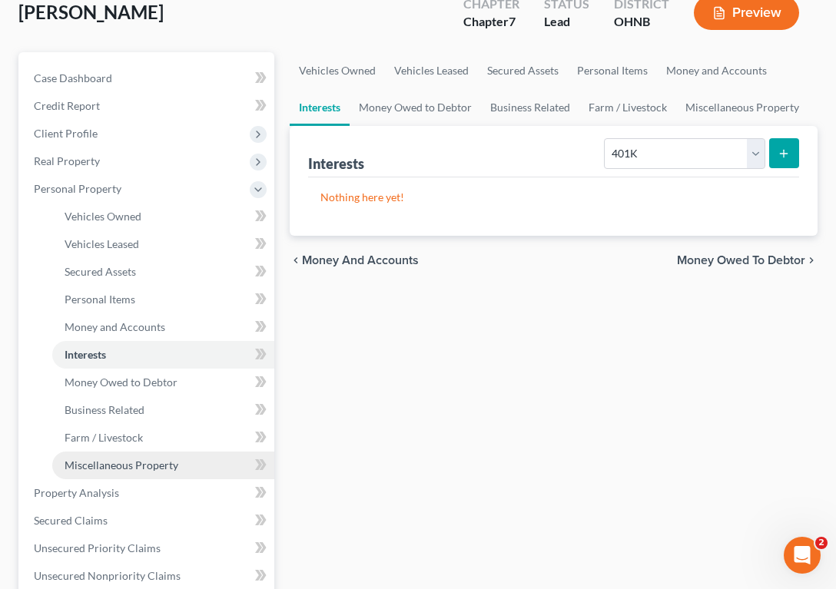
click at [135, 468] on span "Miscellaneous Property" at bounding box center [122, 465] width 114 height 13
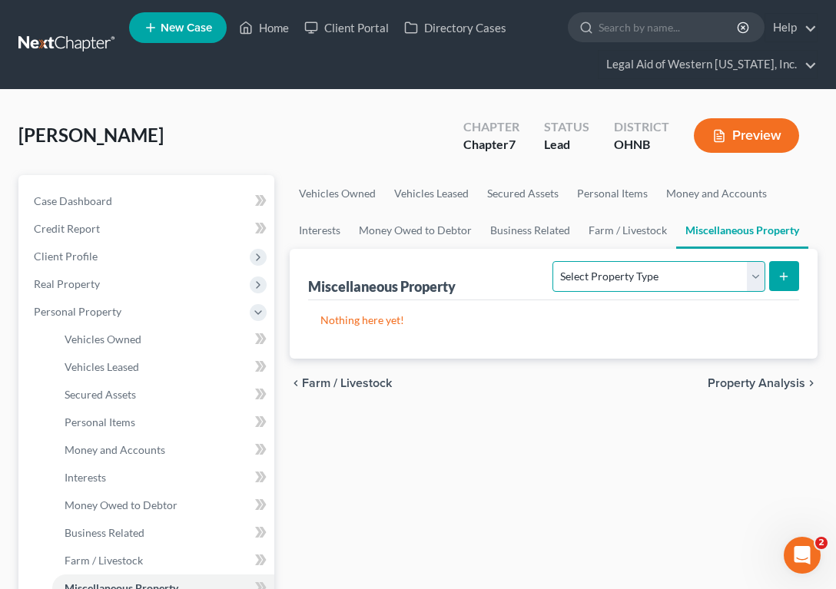
click at [616, 267] on select "Select Property Type Assigned for Creditor Benefit [DATE] Holding for Another N…" at bounding box center [658, 276] width 212 height 31
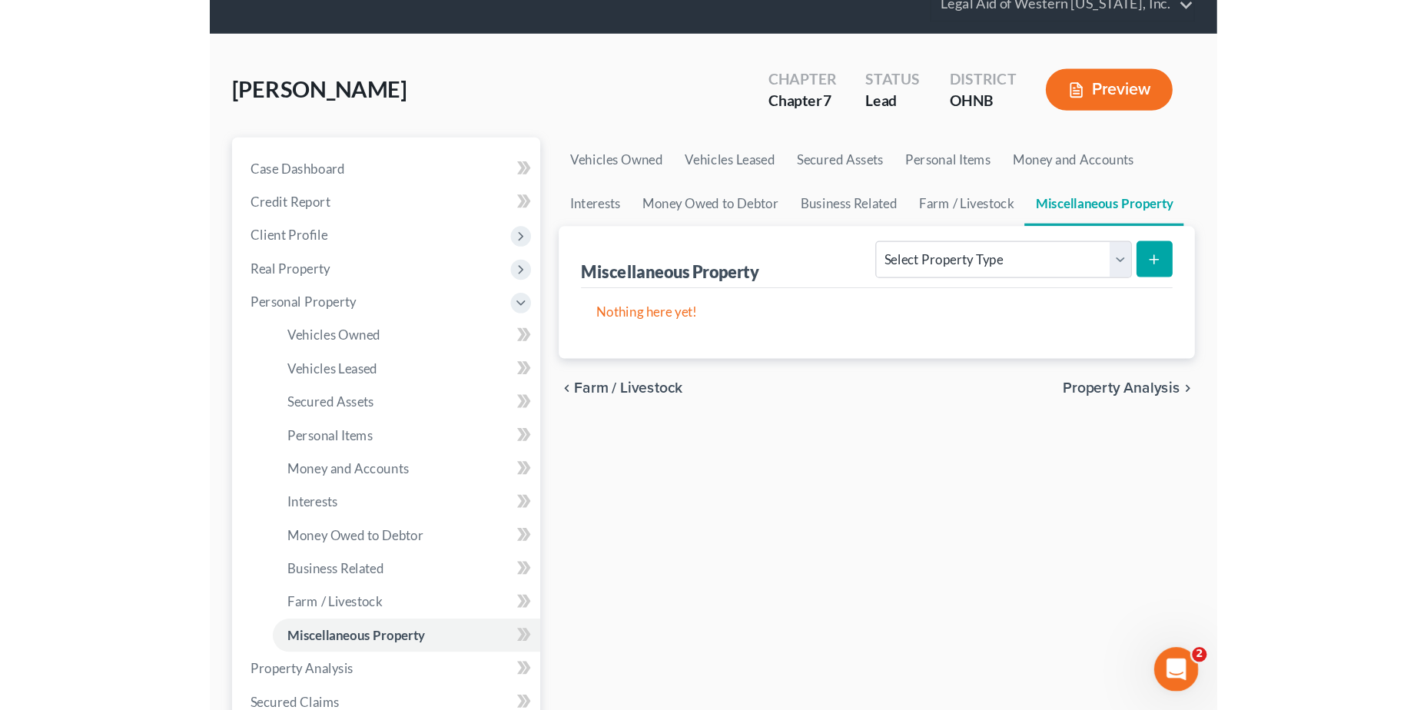
scroll to position [92, 0]
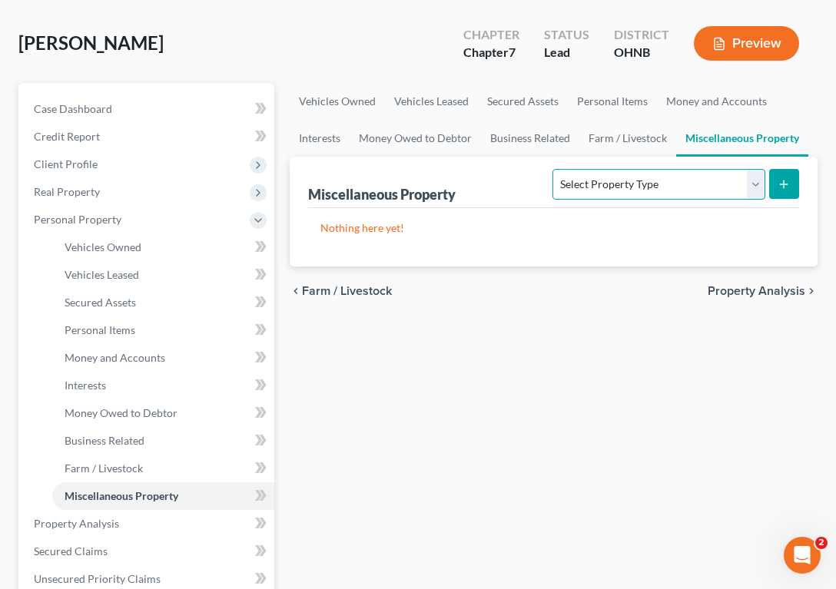
click at [653, 175] on select "Select Property Type Assigned for Creditor Benefit [DATE] Holding for Another N…" at bounding box center [658, 184] width 212 height 31
select select "transferred"
click at [552, 169] on select "Select Property Type Assigned for Creditor Benefit [DATE] Holding for Another N…" at bounding box center [658, 184] width 212 height 31
click at [784, 176] on button "submit" at bounding box center [784, 184] width 30 height 30
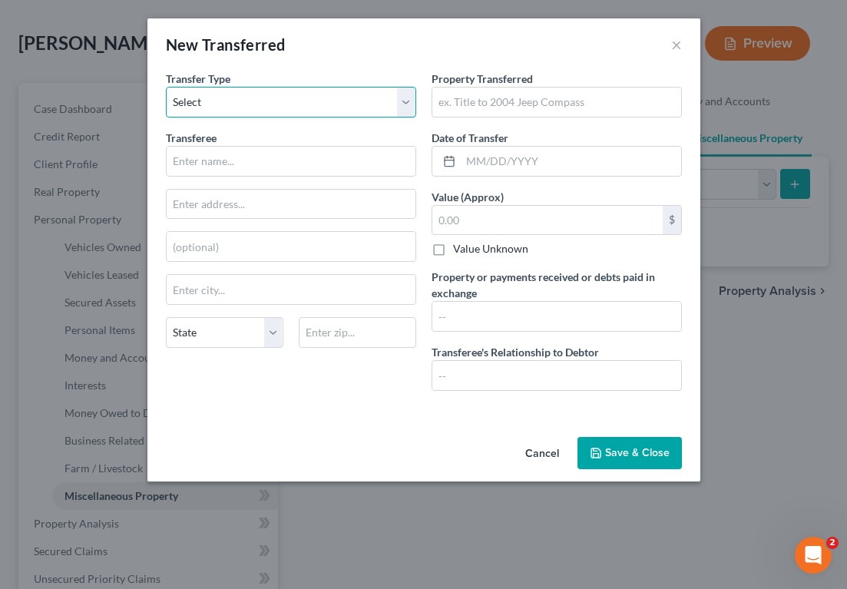
click at [373, 93] on select "Select Ordinary ([DATE]) [DATE]" at bounding box center [291, 102] width 250 height 31
select select "[DATE]"
click at [166, 87] on select "Select Ordinary ([DATE]) [DATE]" at bounding box center [291, 102] width 250 height 31
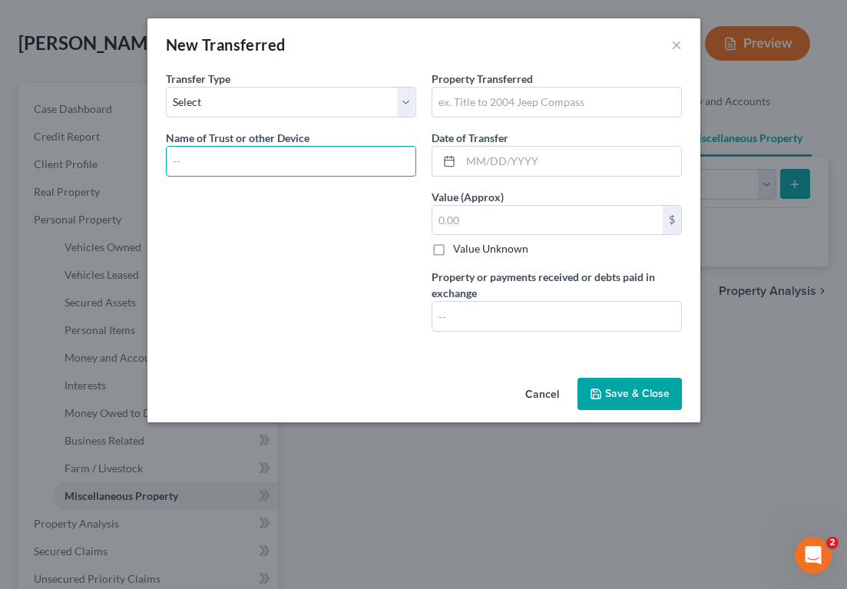
click at [267, 173] on input "text" at bounding box center [291, 161] width 249 height 29
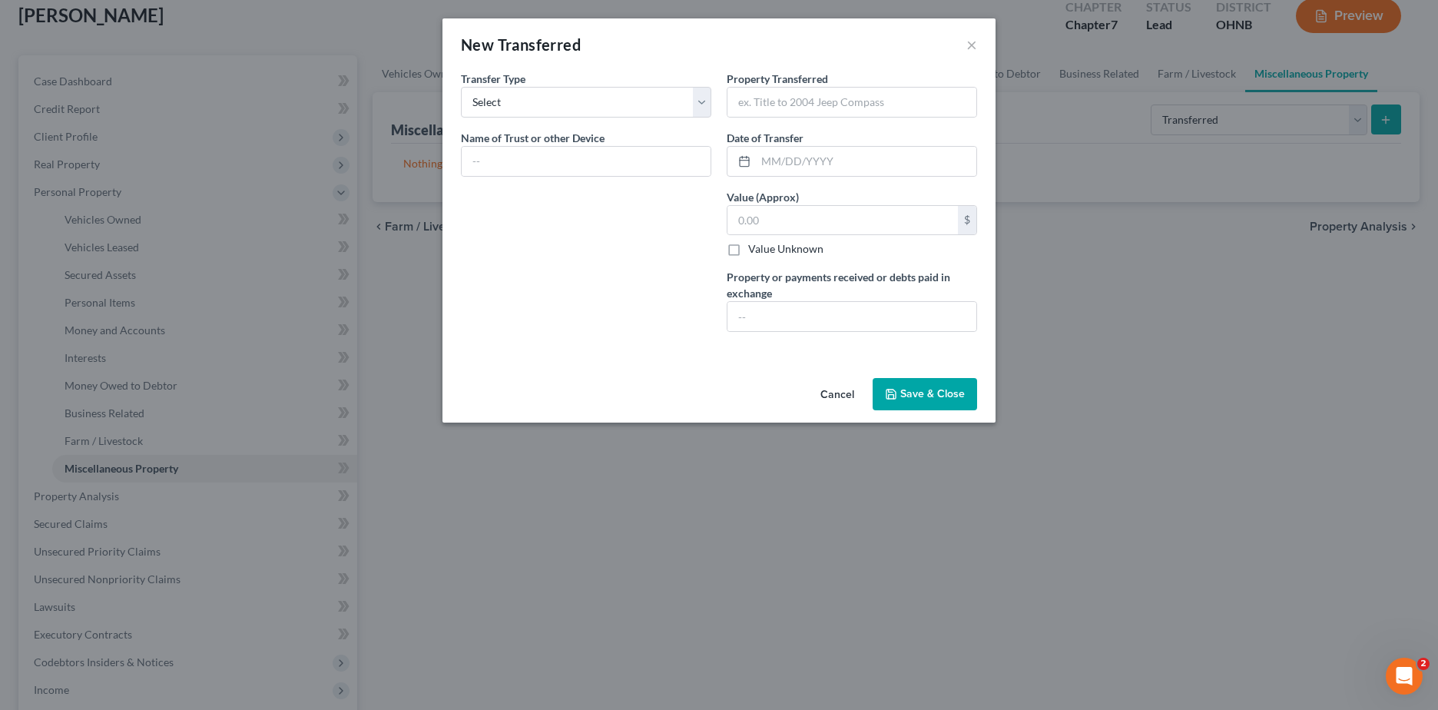
click at [835, 393] on button "Cancel" at bounding box center [837, 395] width 58 height 31
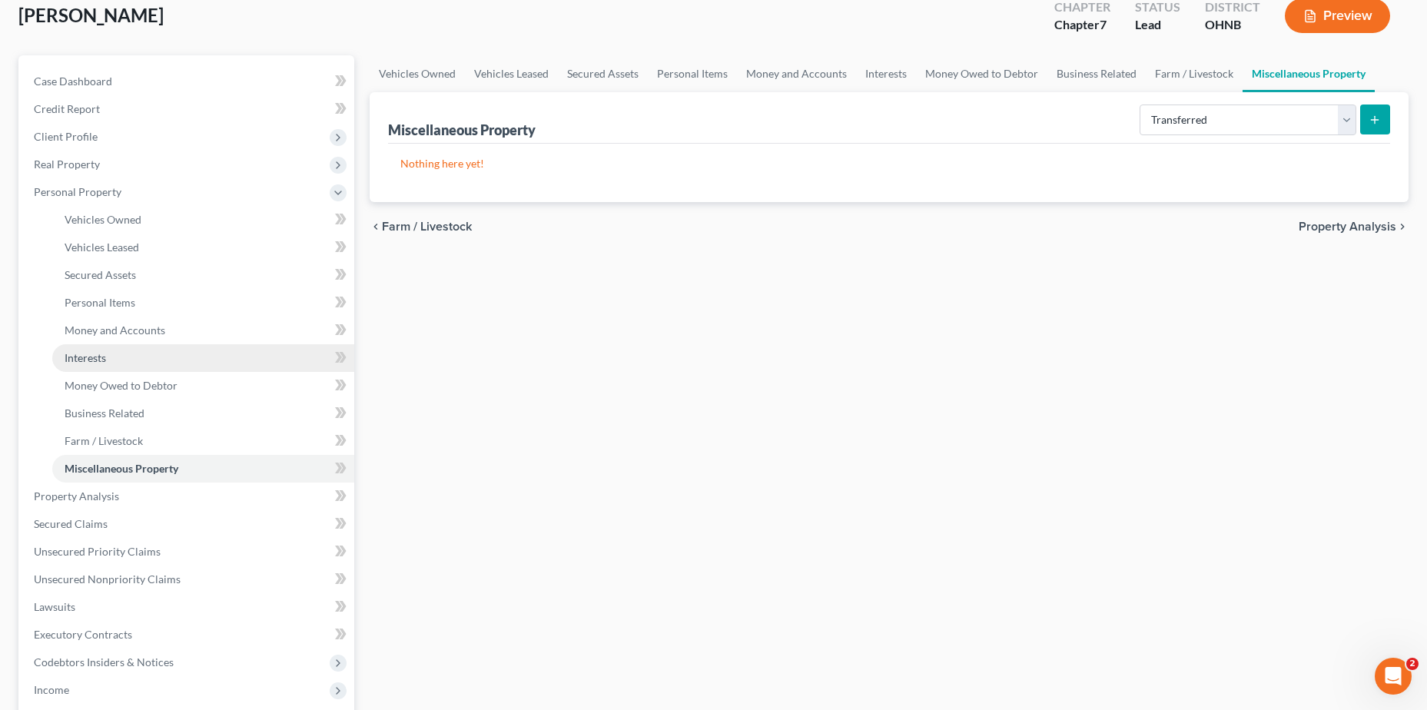
click at [98, 347] on link "Interests" at bounding box center [203, 358] width 302 height 28
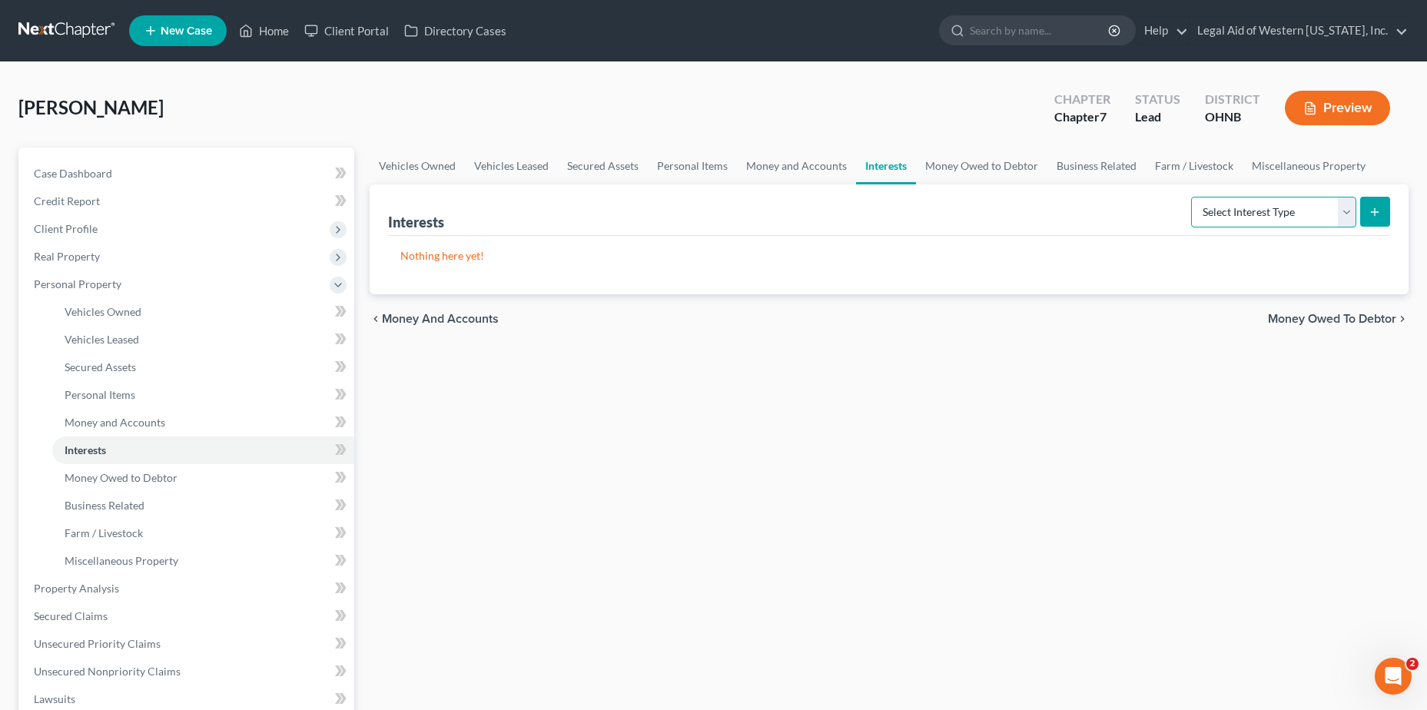
click at [835, 217] on select "Select Interest Type 401K Annuity Bond Education IRA Government Bond Government…" at bounding box center [1273, 212] width 165 height 31
click at [835, 494] on div "Vehicles Owned Vehicles Leased Secured Assets Personal Items Money and Accounts…" at bounding box center [889, 591] width 1054 height 887
click at [113, 556] on span "Miscellaneous Property" at bounding box center [122, 560] width 114 height 13
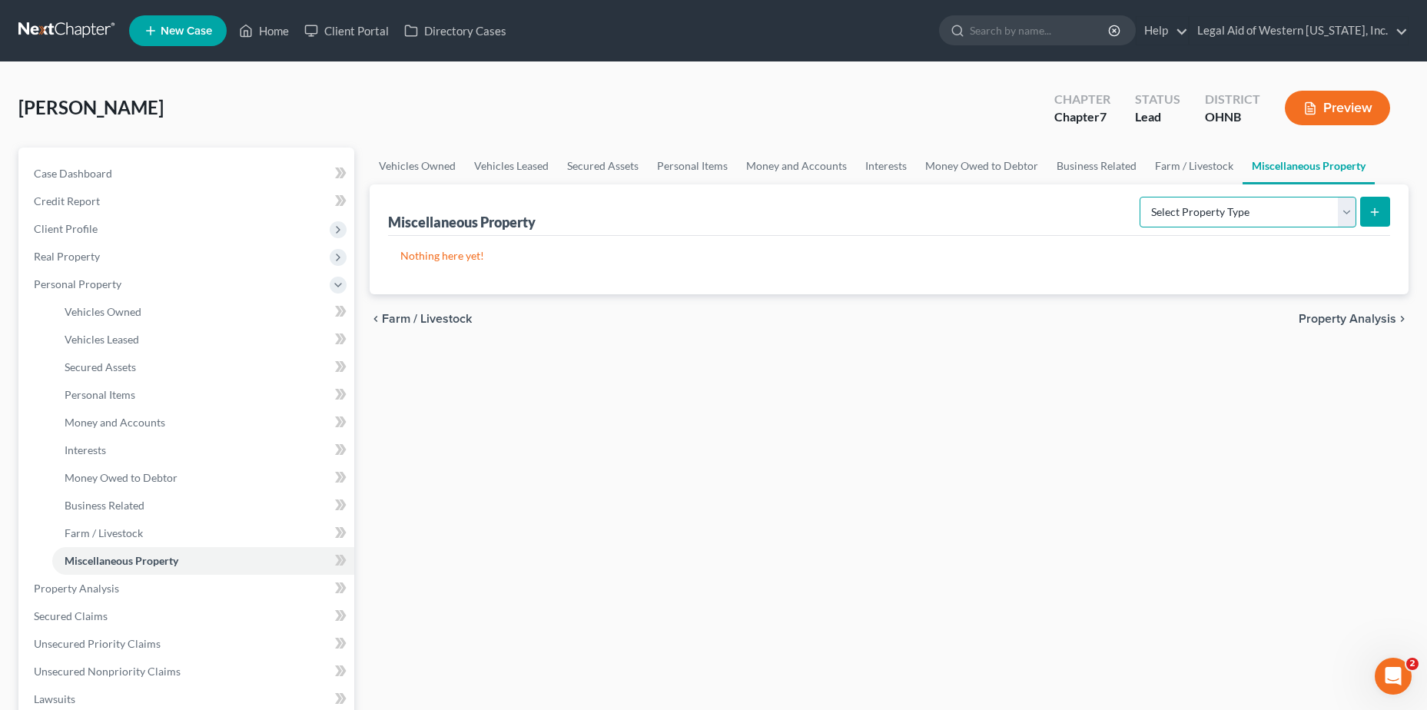
click at [835, 203] on select "Select Property Type Assigned for Creditor Benefit [DATE] Holding for Another N…" at bounding box center [1247, 212] width 217 height 31
click at [835, 197] on select "Select Property Type Assigned for Creditor Benefit [DATE] Holding for Another N…" at bounding box center [1247, 212] width 217 height 31
click at [835, 210] on select "Select Property Type Assigned for Creditor Benefit [DATE] Holding for Another N…" at bounding box center [1247, 212] width 217 height 31
select select "transferred"
click at [835, 197] on select "Select Property Type Assigned for Creditor Benefit [DATE] Holding for Another N…" at bounding box center [1247, 212] width 217 height 31
